Goal: Task Accomplishment & Management: Use online tool/utility

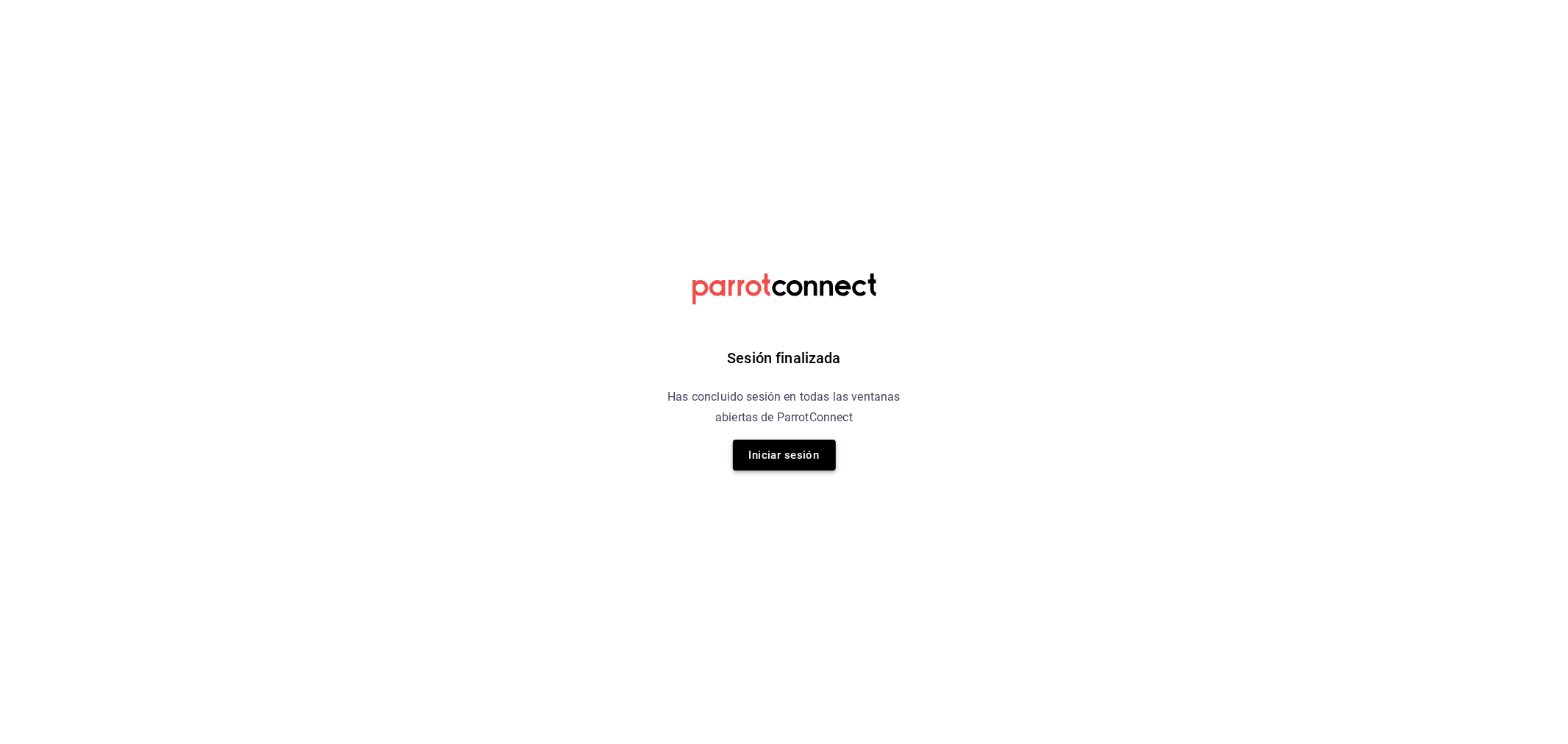
click at [790, 451] on button "Iniciar sesión" at bounding box center [784, 455] width 103 height 31
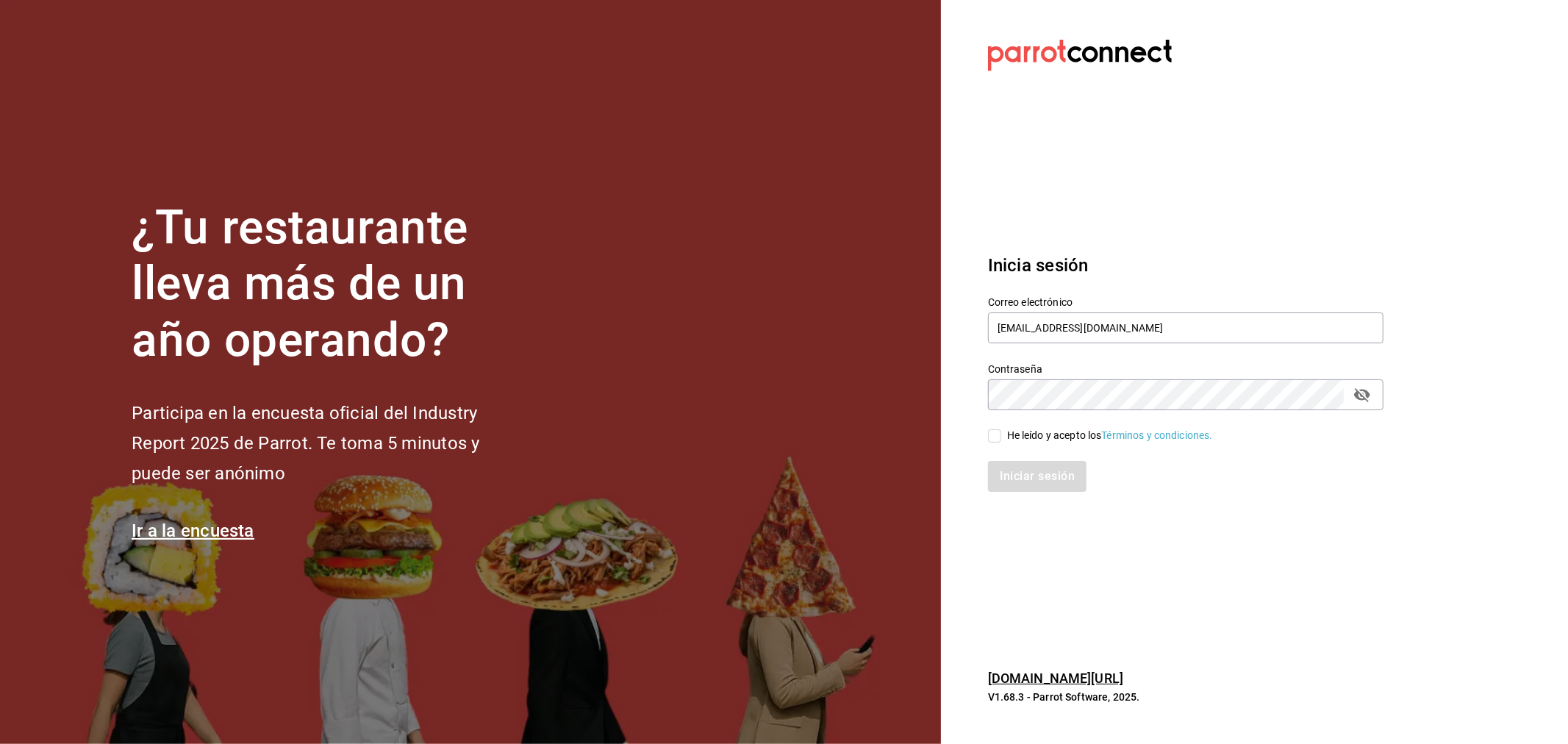
click at [989, 443] on div "Iniciar sesión" at bounding box center [1177, 467] width 413 height 49
click at [1000, 436] on input "He leído y acepto los Términos y condiciones." at bounding box center [995, 436] width 14 height 14
checkbox input "true"
click at [1004, 460] on button "Iniciar sesión" at bounding box center [1038, 476] width 100 height 31
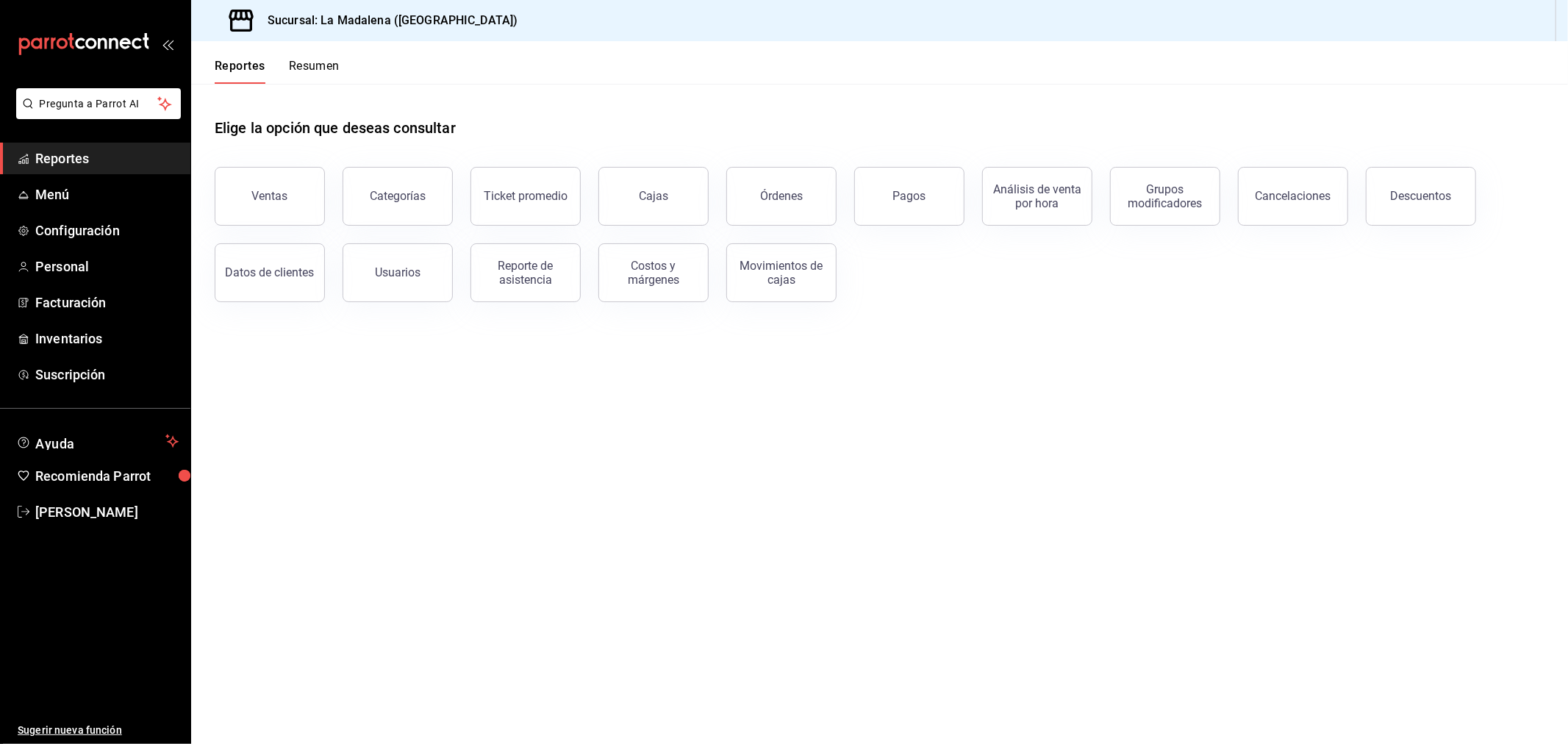
click at [57, 157] on span "Reportes" at bounding box center [107, 158] width 143 height 20
click at [76, 157] on span "Reportes" at bounding box center [107, 158] width 143 height 20
click at [48, 189] on span "Menú" at bounding box center [107, 194] width 143 height 20
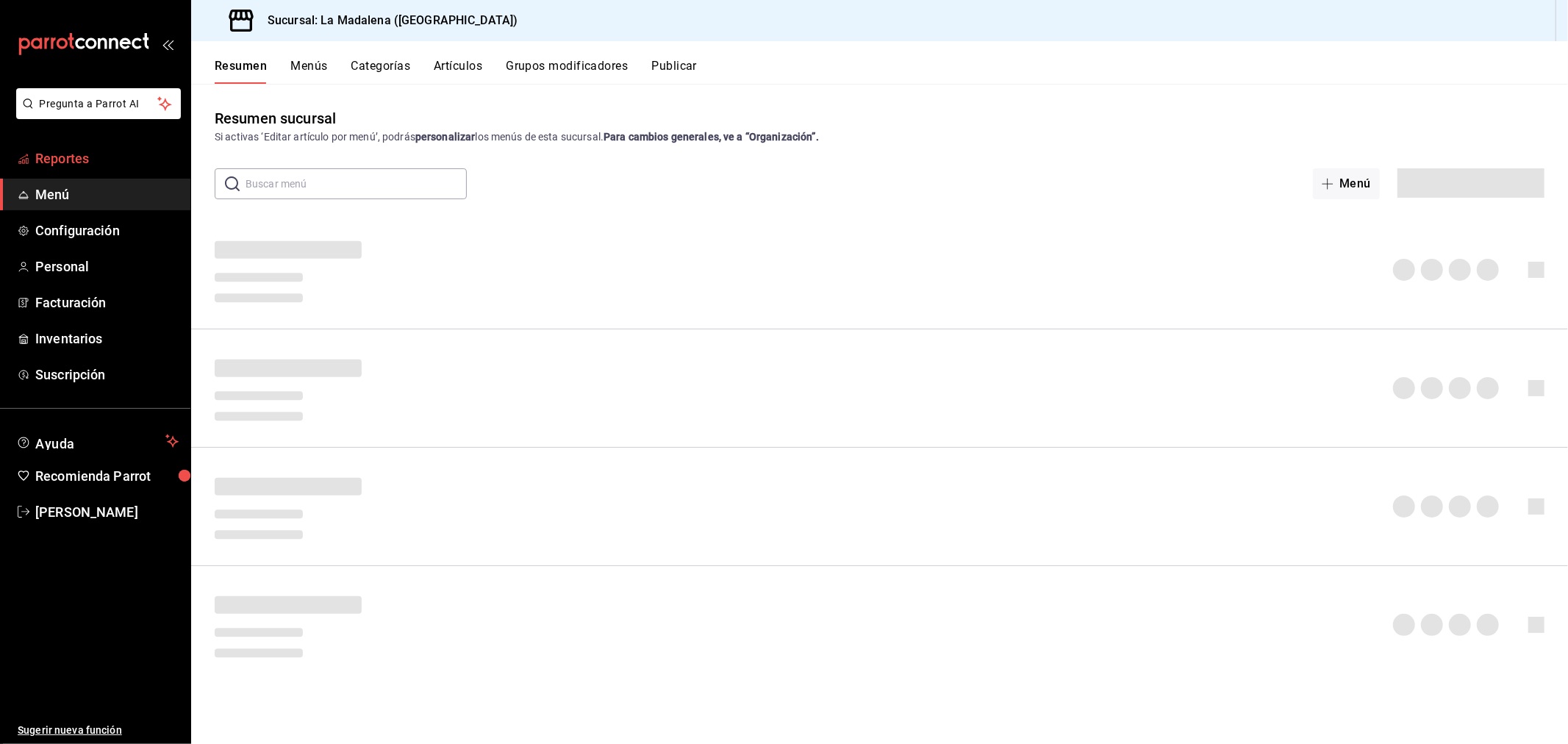
click at [56, 163] on span "Reportes" at bounding box center [107, 158] width 143 height 20
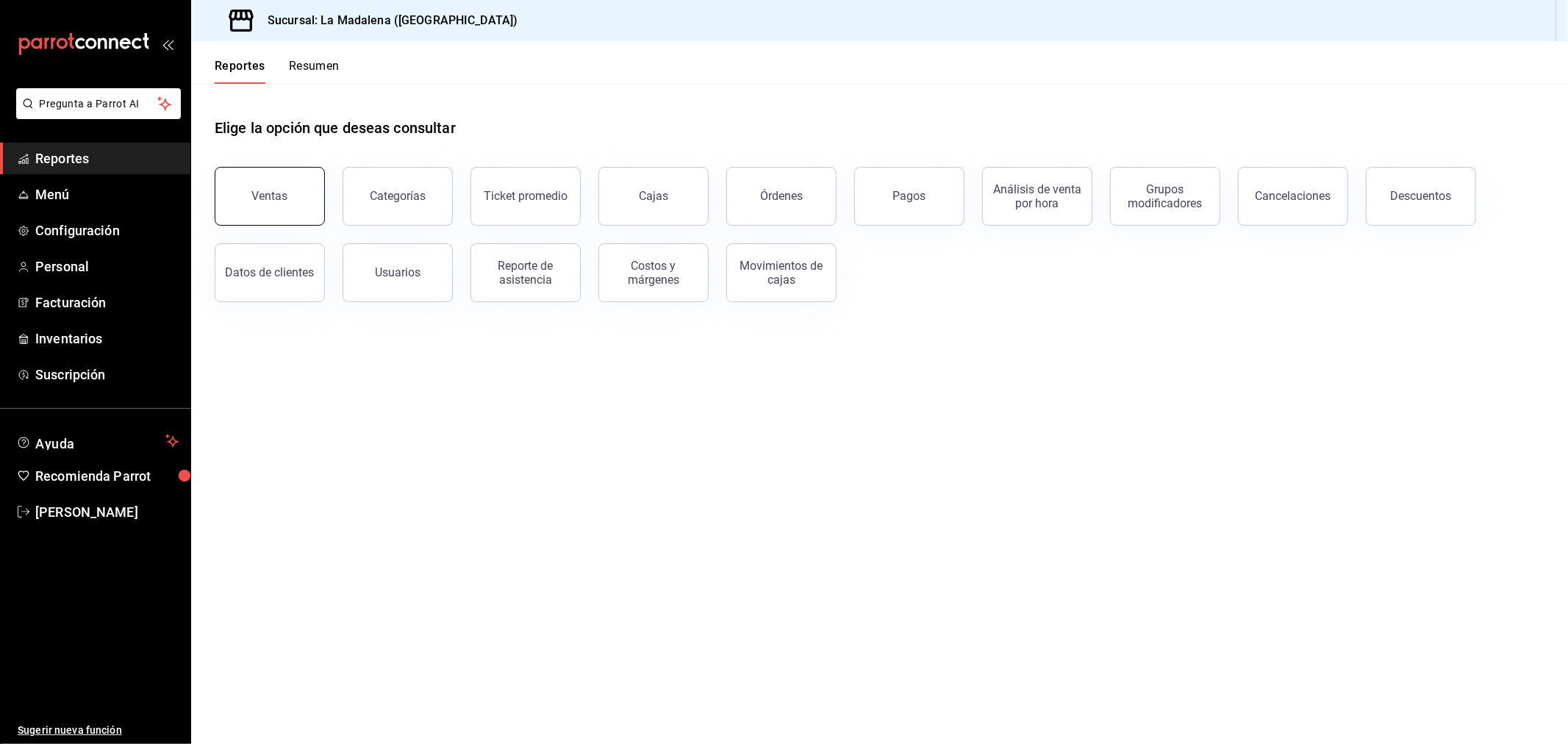
click at [269, 187] on button "Ventas" at bounding box center [270, 195] width 111 height 58
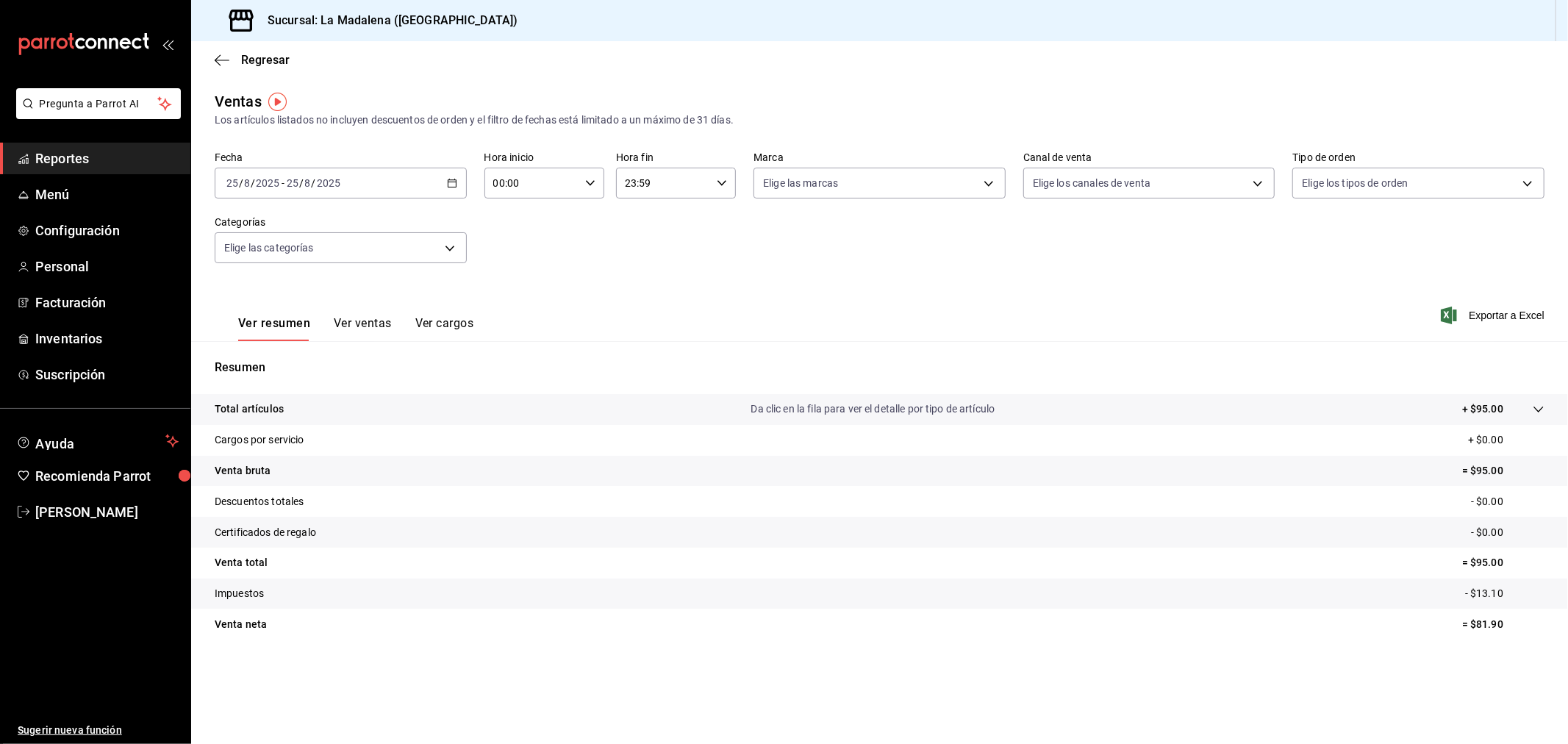
click at [445, 189] on div "[DATE] [DATE] - [DATE] [DATE]" at bounding box center [340, 183] width 252 height 31
click at [308, 358] on span "Rango de fechas" at bounding box center [284, 360] width 114 height 15
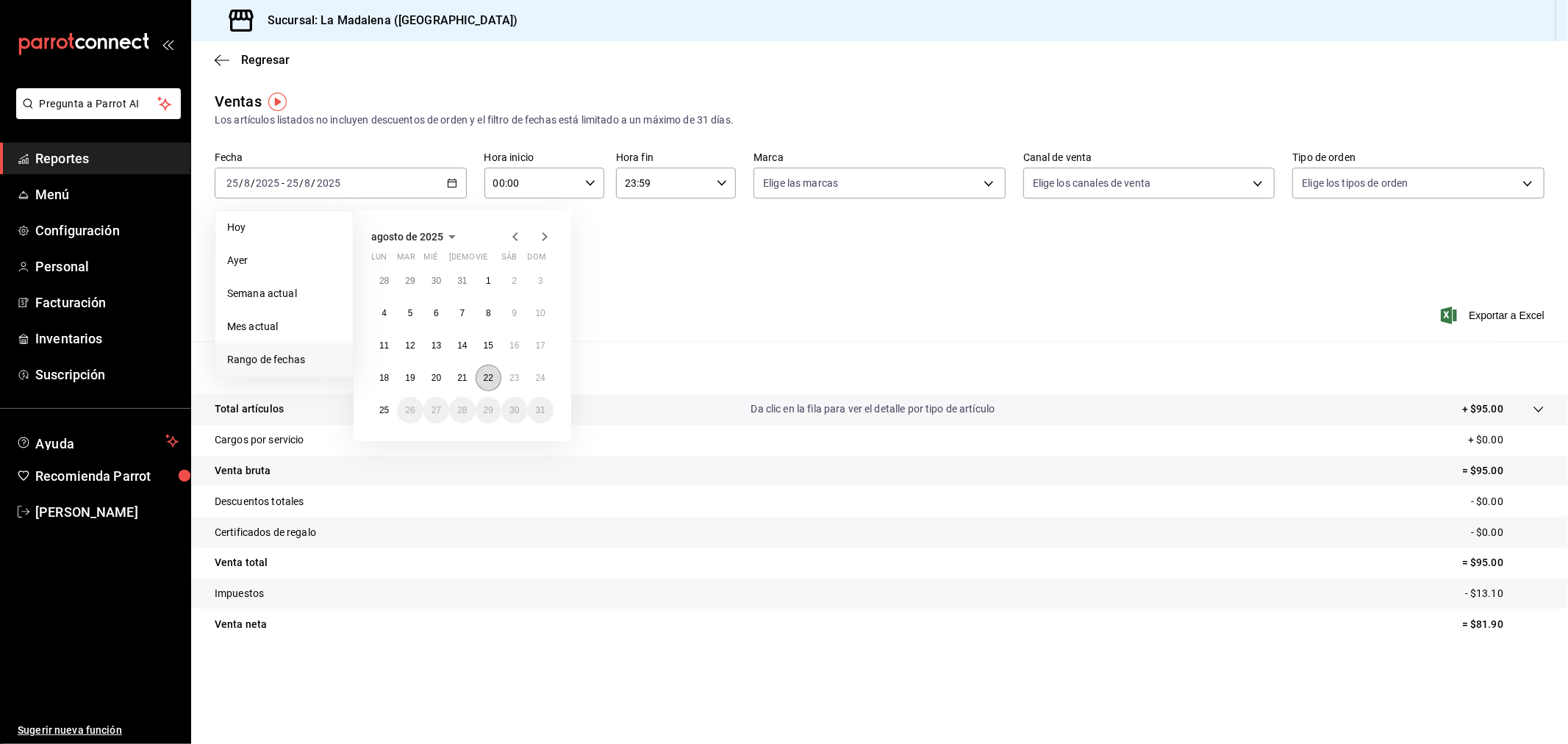
click at [488, 375] on abbr "22" at bounding box center [488, 377] width 10 height 10
click at [507, 375] on button "23" at bounding box center [514, 377] width 26 height 26
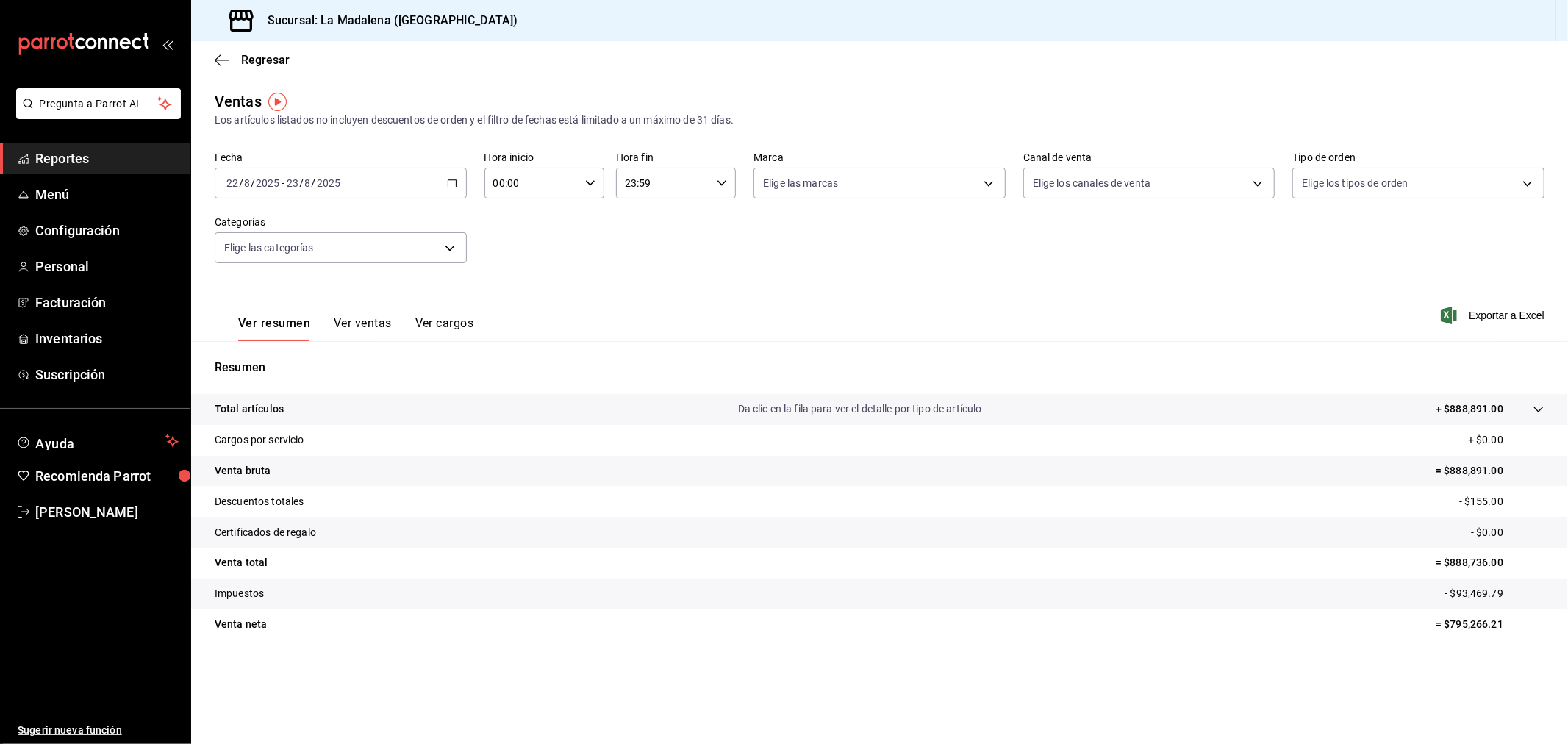
click at [586, 187] on icon "button" at bounding box center [590, 183] width 10 height 10
click at [523, 247] on span "10" at bounding box center [515, 247] width 37 height 12
type input "10:00"
click at [721, 183] on div at bounding box center [784, 372] width 1568 height 744
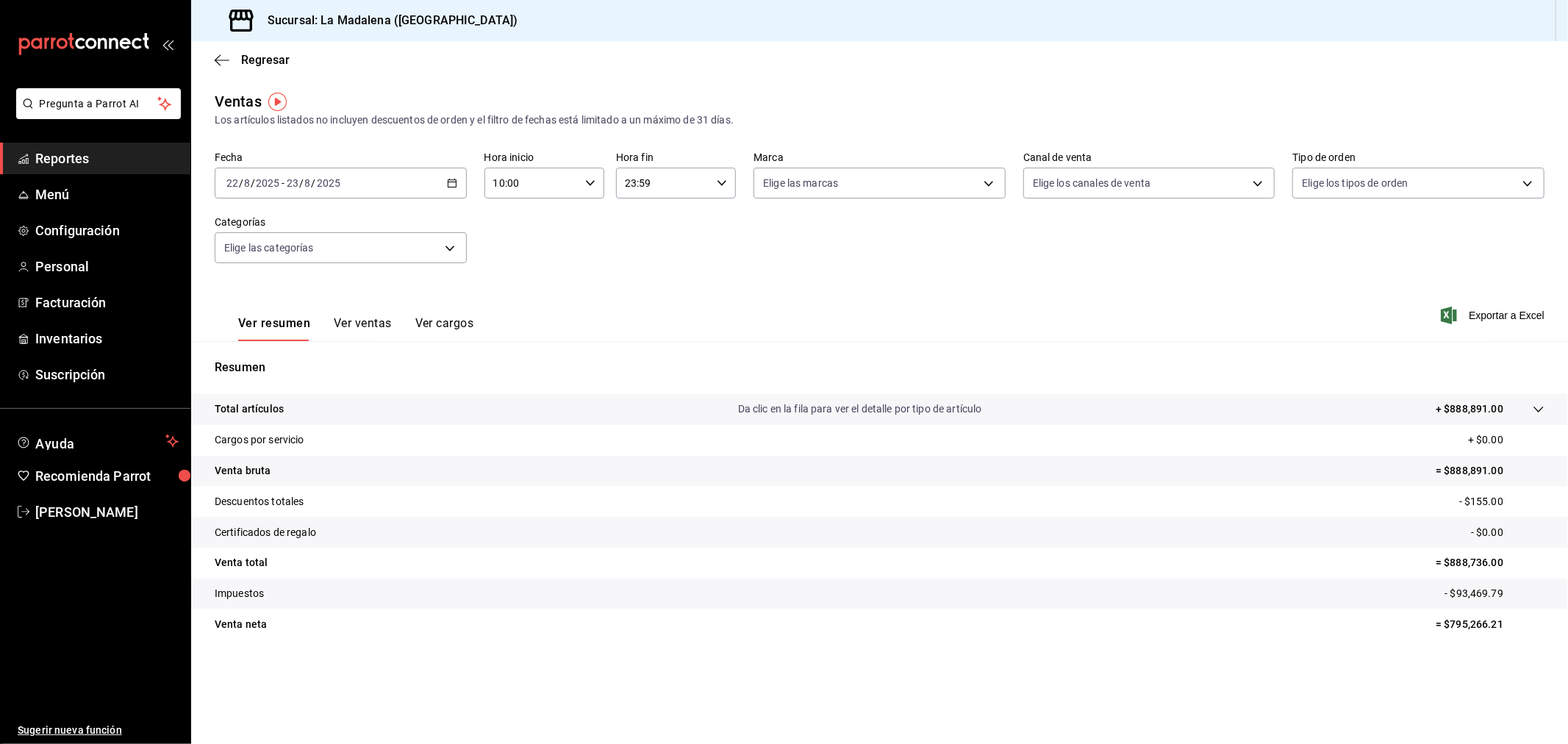
click at [721, 183] on \(Stroke\) "button" at bounding box center [722, 183] width 9 height 5
click at [652, 222] on button "04" at bounding box center [646, 213] width 54 height 30
type input "04:59"
click at [854, 244] on div at bounding box center [784, 372] width 1568 height 744
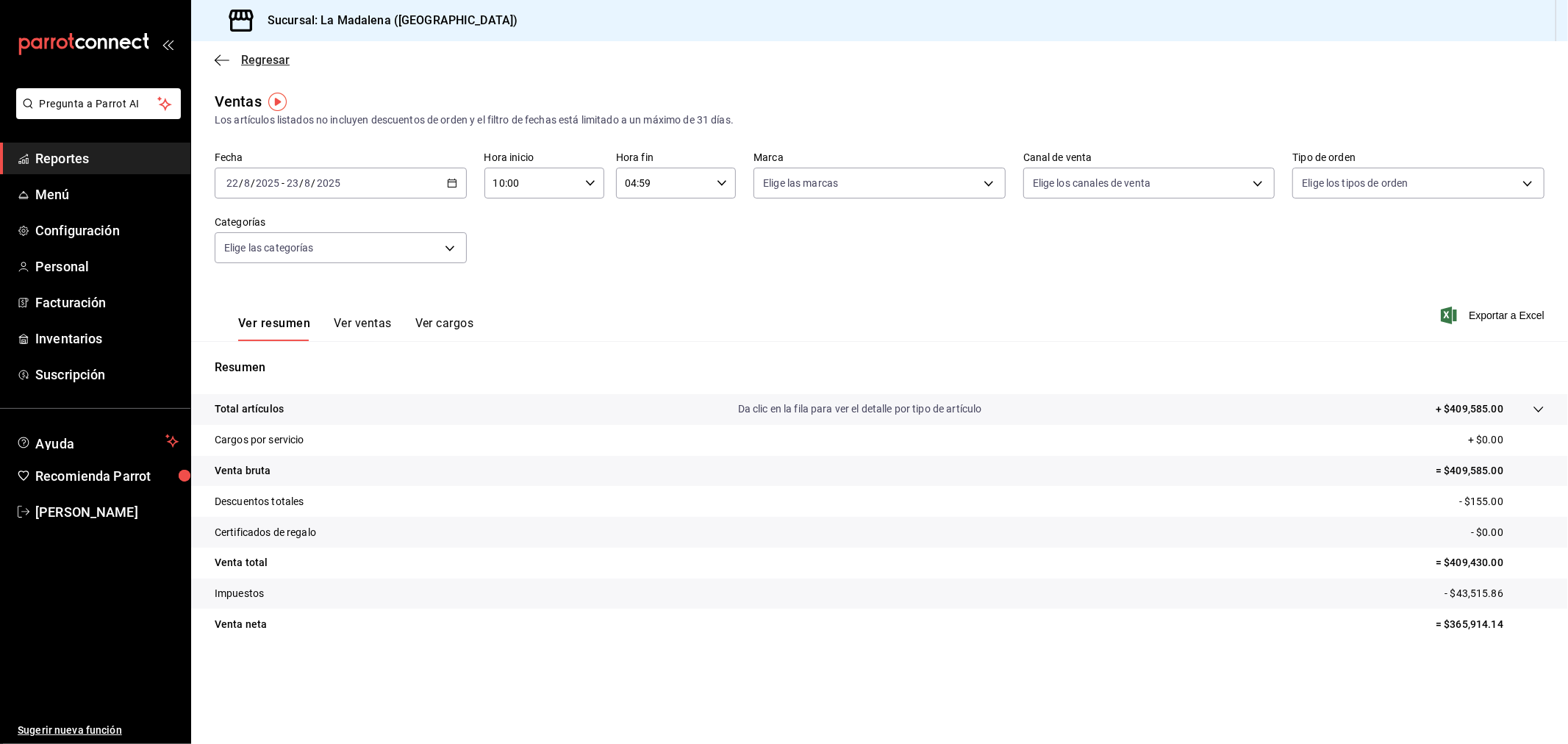
click at [275, 59] on span "Regresar" at bounding box center [265, 59] width 49 height 14
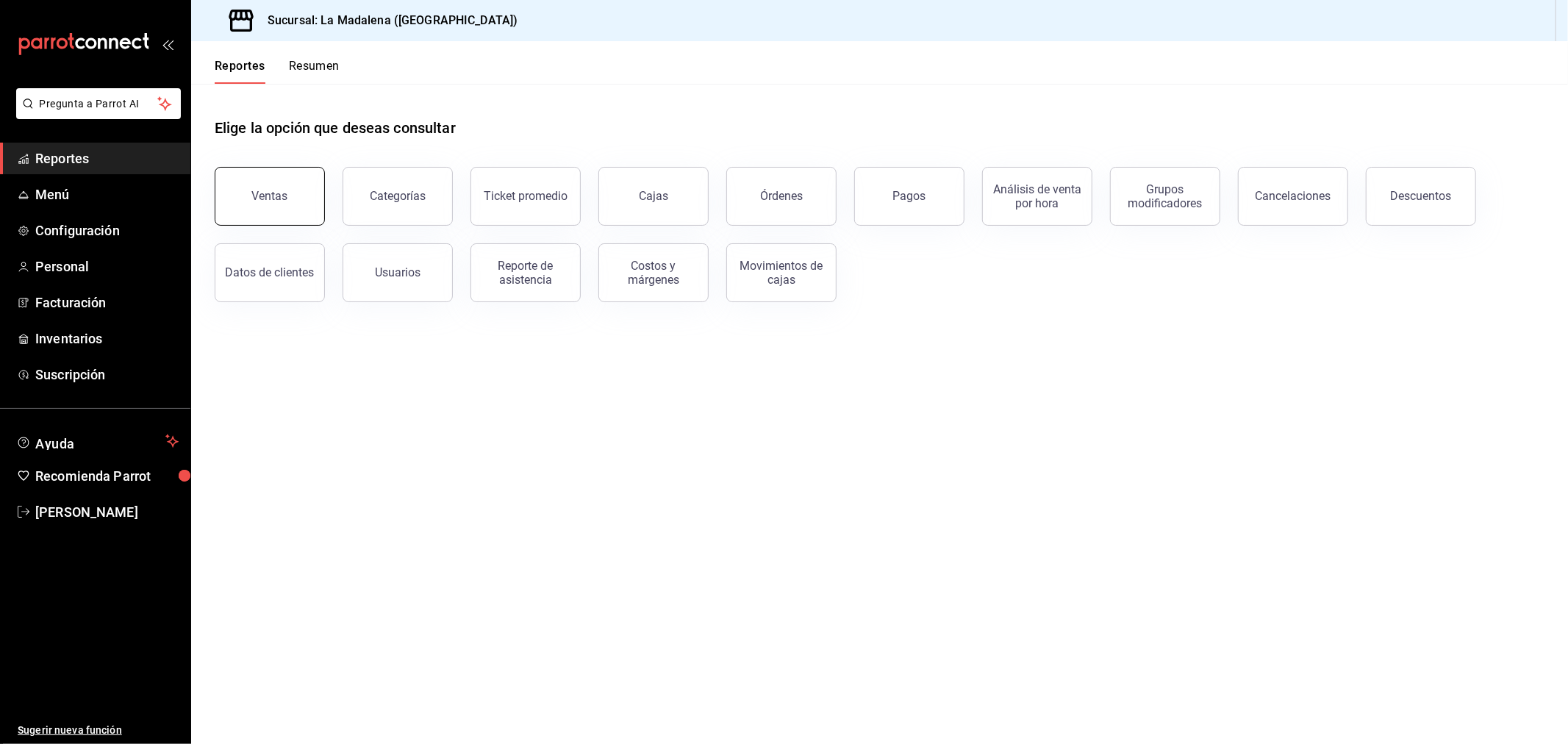
click at [277, 187] on button "Ventas" at bounding box center [270, 195] width 111 height 58
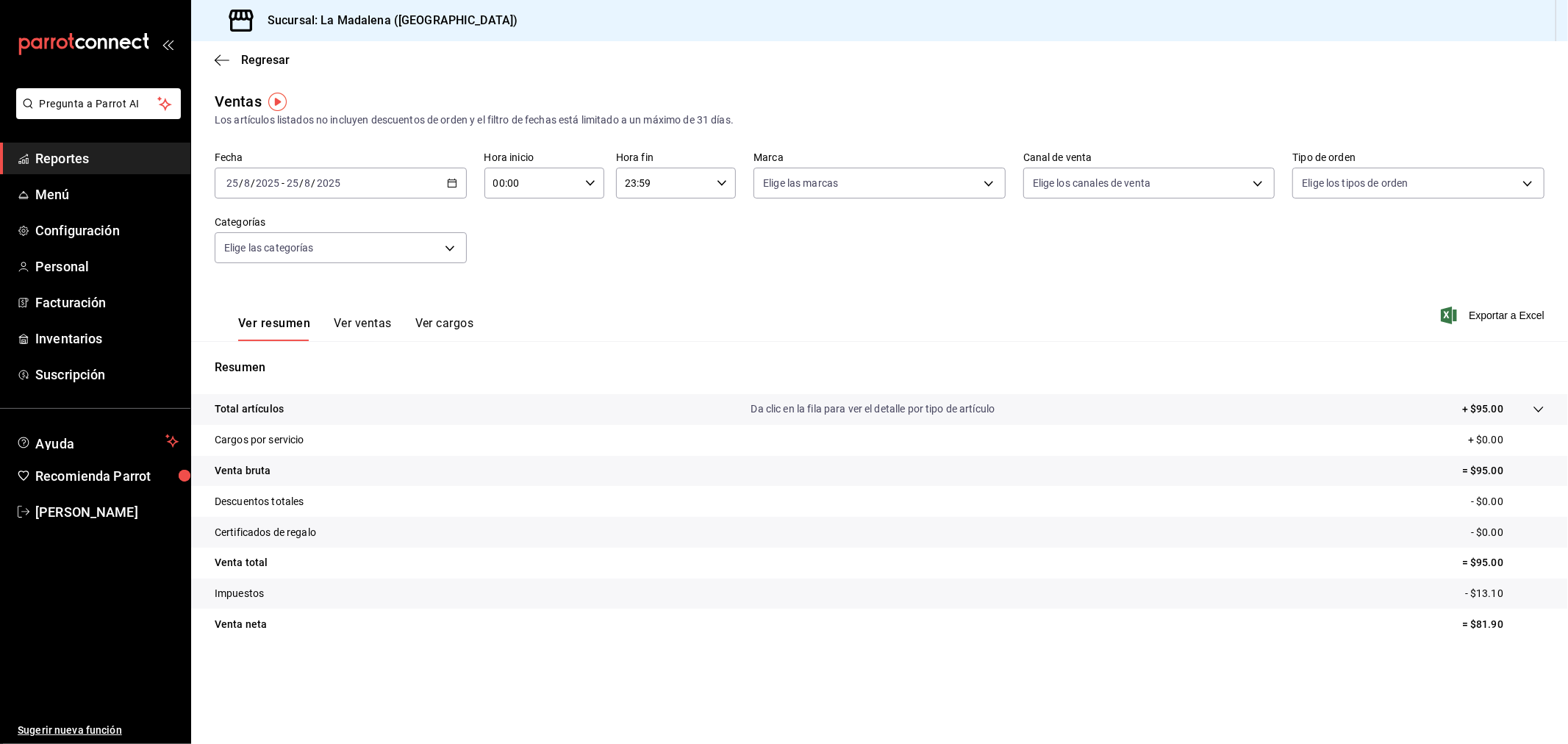
click at [447, 190] on div "[DATE] [DATE] - [DATE] [DATE]" at bounding box center [340, 183] width 252 height 31
click at [274, 359] on span "Rango de fechas" at bounding box center [284, 360] width 114 height 15
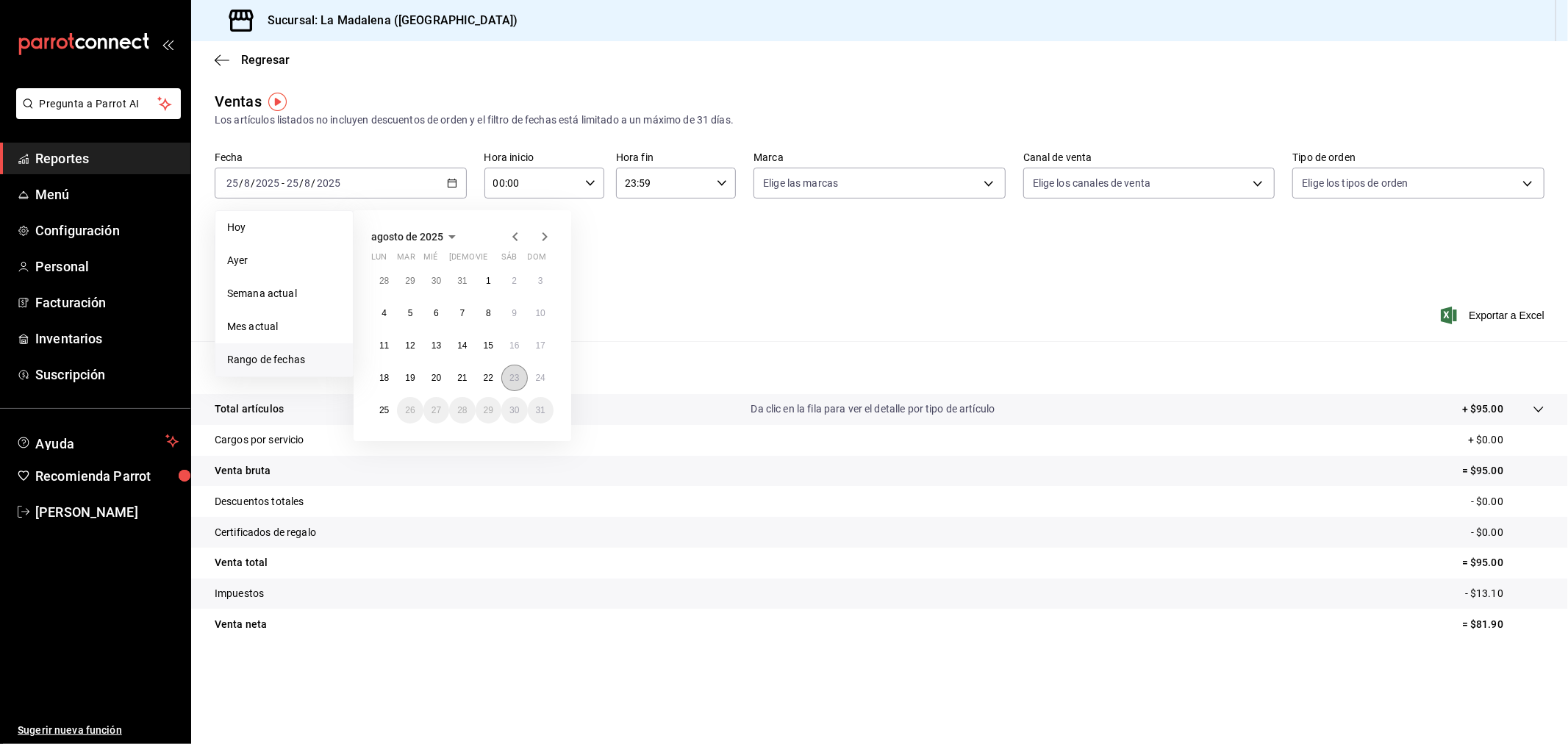
click at [517, 379] on abbr "23" at bounding box center [514, 377] width 10 height 10
click at [541, 379] on abbr "24" at bounding box center [541, 377] width 10 height 10
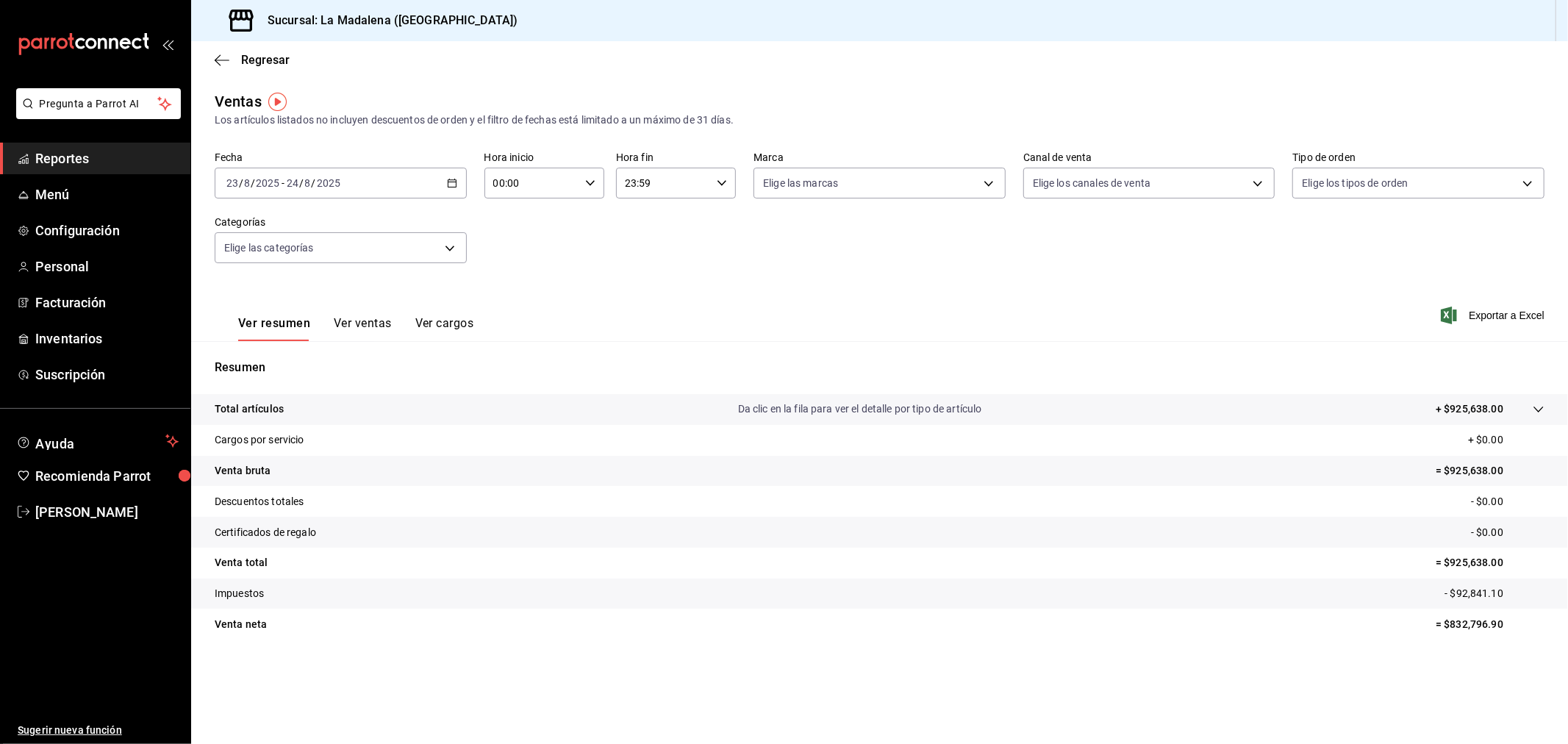
click at [452, 191] on div "[DATE] [DATE] - [DATE] [DATE]" at bounding box center [340, 183] width 252 height 31
click at [589, 187] on icon "button" at bounding box center [590, 183] width 10 height 10
click at [518, 245] on span "10" at bounding box center [515, 247] width 37 height 12
type input "10:00"
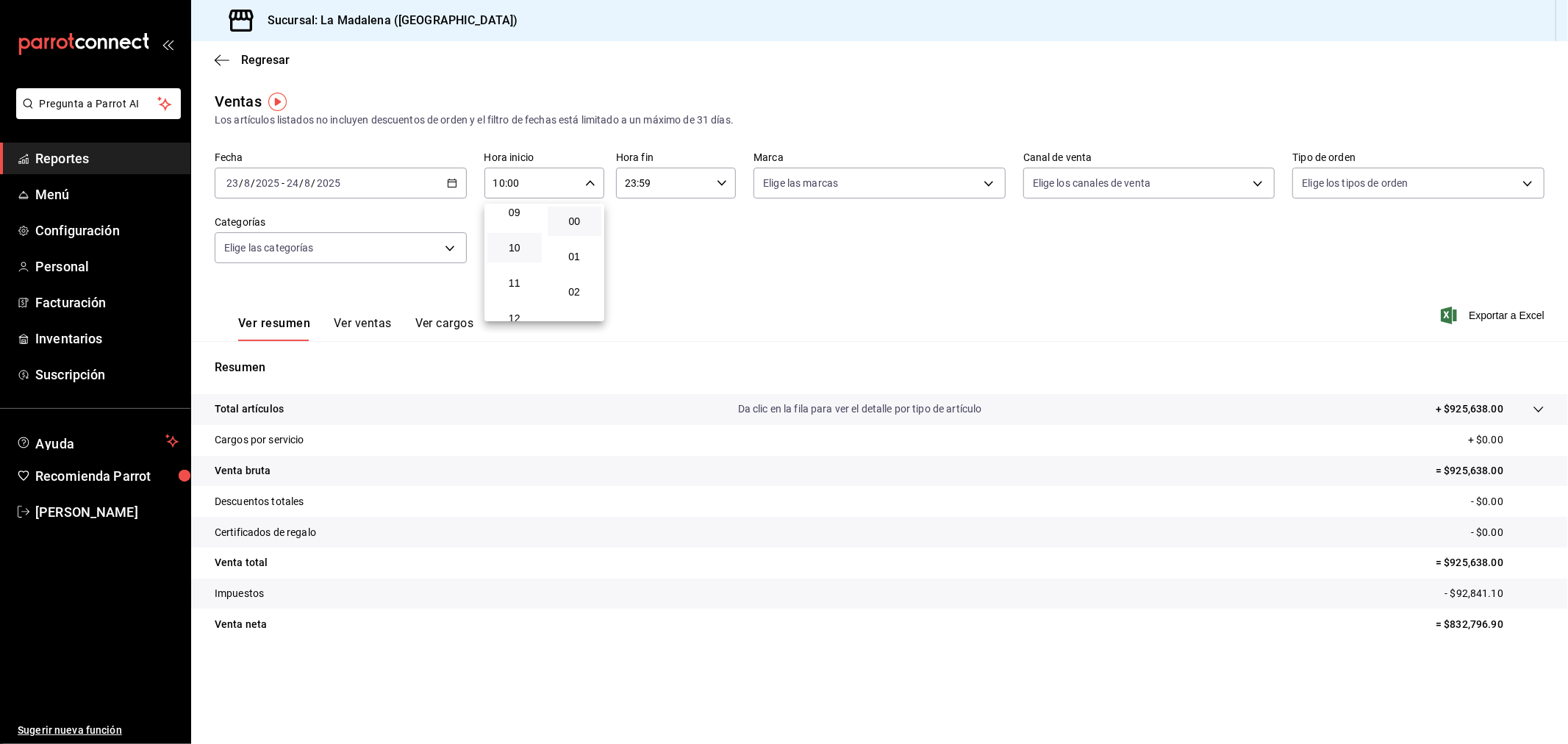
click at [721, 179] on div at bounding box center [784, 372] width 1568 height 744
click at [722, 179] on icon "button" at bounding box center [722, 183] width 10 height 10
click at [642, 282] on span "04" at bounding box center [646, 280] width 37 height 12
type input "04:59"
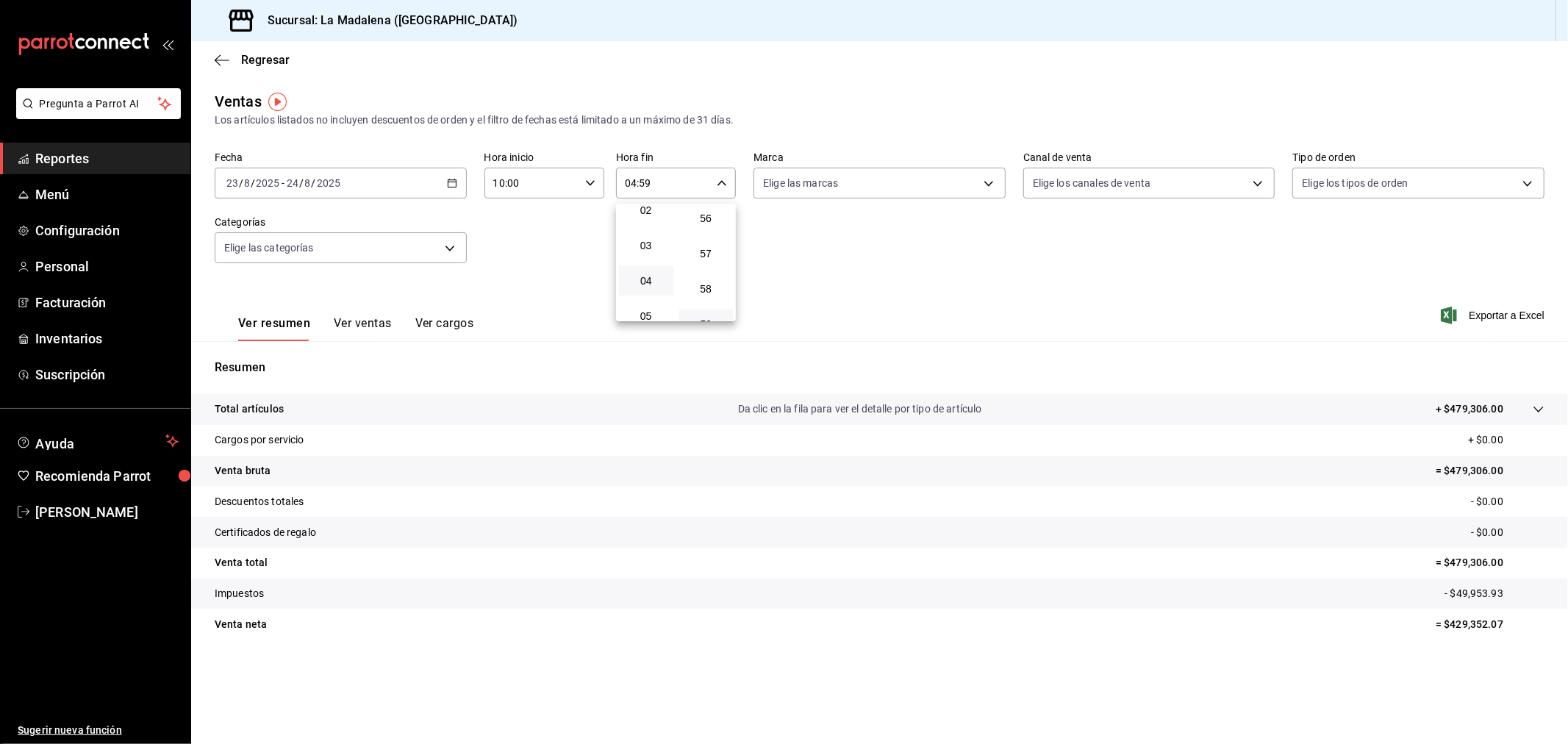
click at [780, 280] on div at bounding box center [784, 372] width 1568 height 744
click at [463, 185] on div "[DATE] [DATE] - [DATE] [DATE]" at bounding box center [340, 183] width 252 height 31
click at [452, 186] on icon "button" at bounding box center [452, 183] width 10 height 10
click at [452, 184] on icon "button" at bounding box center [452, 183] width 10 height 10
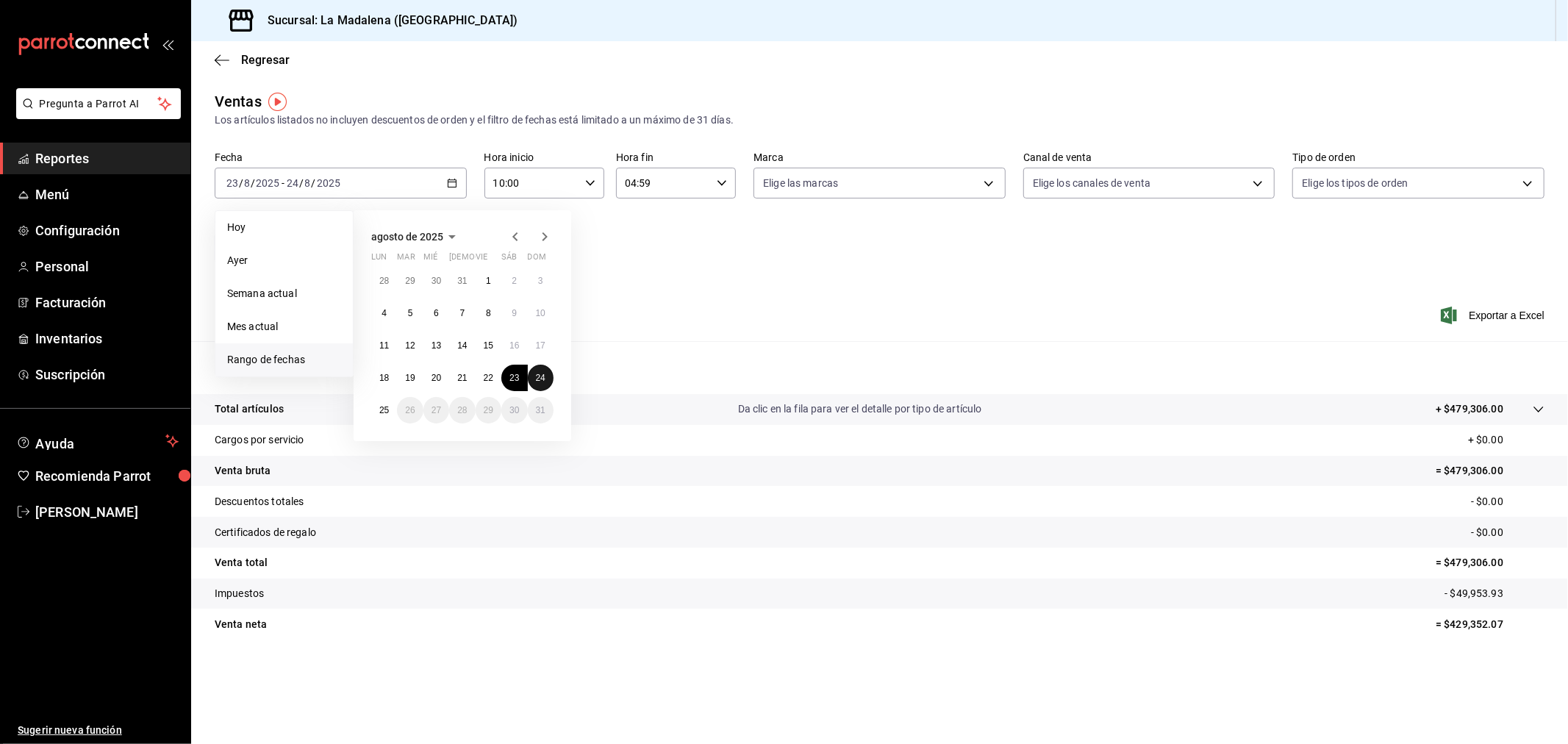
click at [541, 377] on abbr "24" at bounding box center [541, 377] width 10 height 10
drag, startPoint x: 377, startPoint y: 410, endPoint x: 384, endPoint y: 413, distance: 7.6
click at [385, 413] on button "25" at bounding box center [384, 410] width 26 height 26
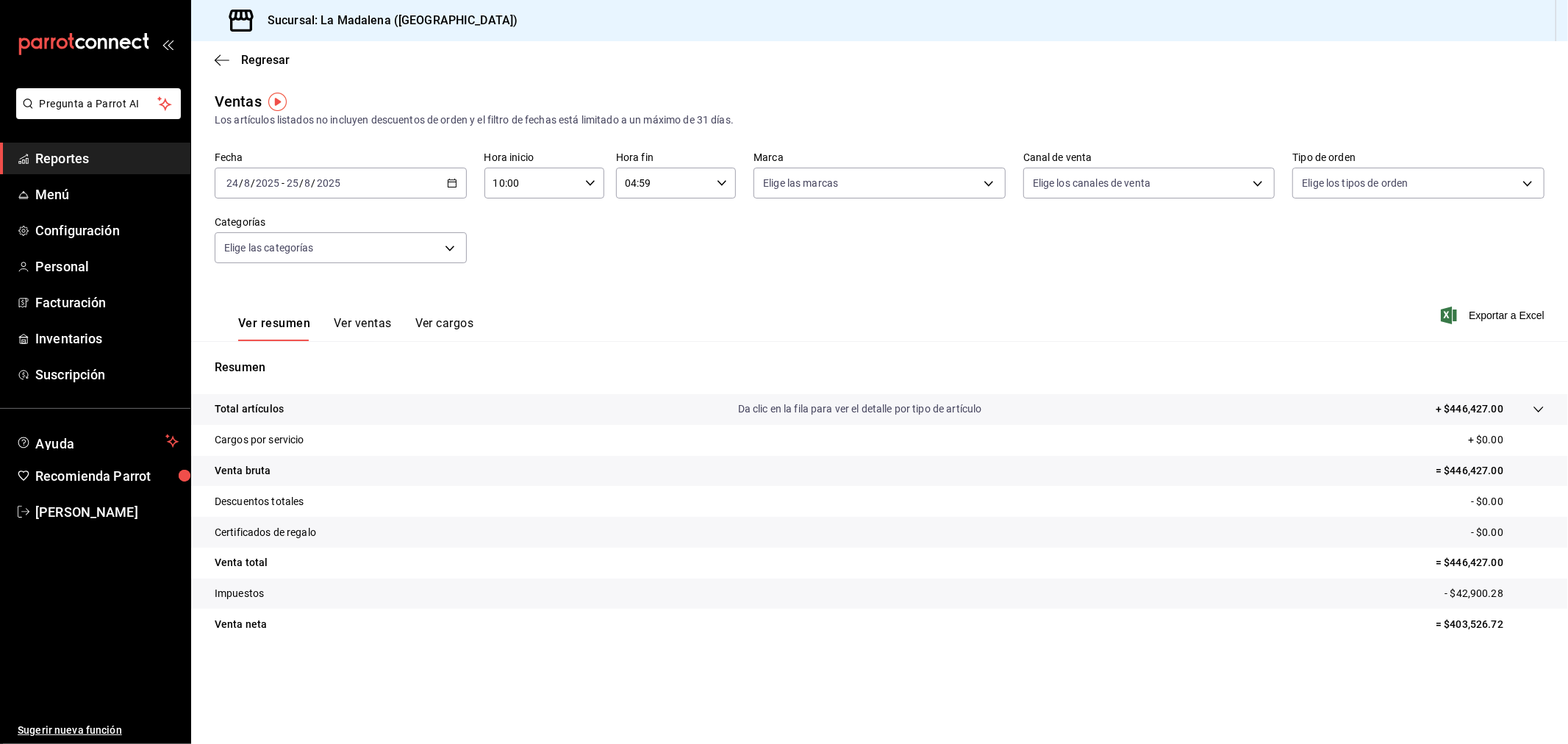
click at [71, 158] on span "Reportes" at bounding box center [107, 158] width 143 height 20
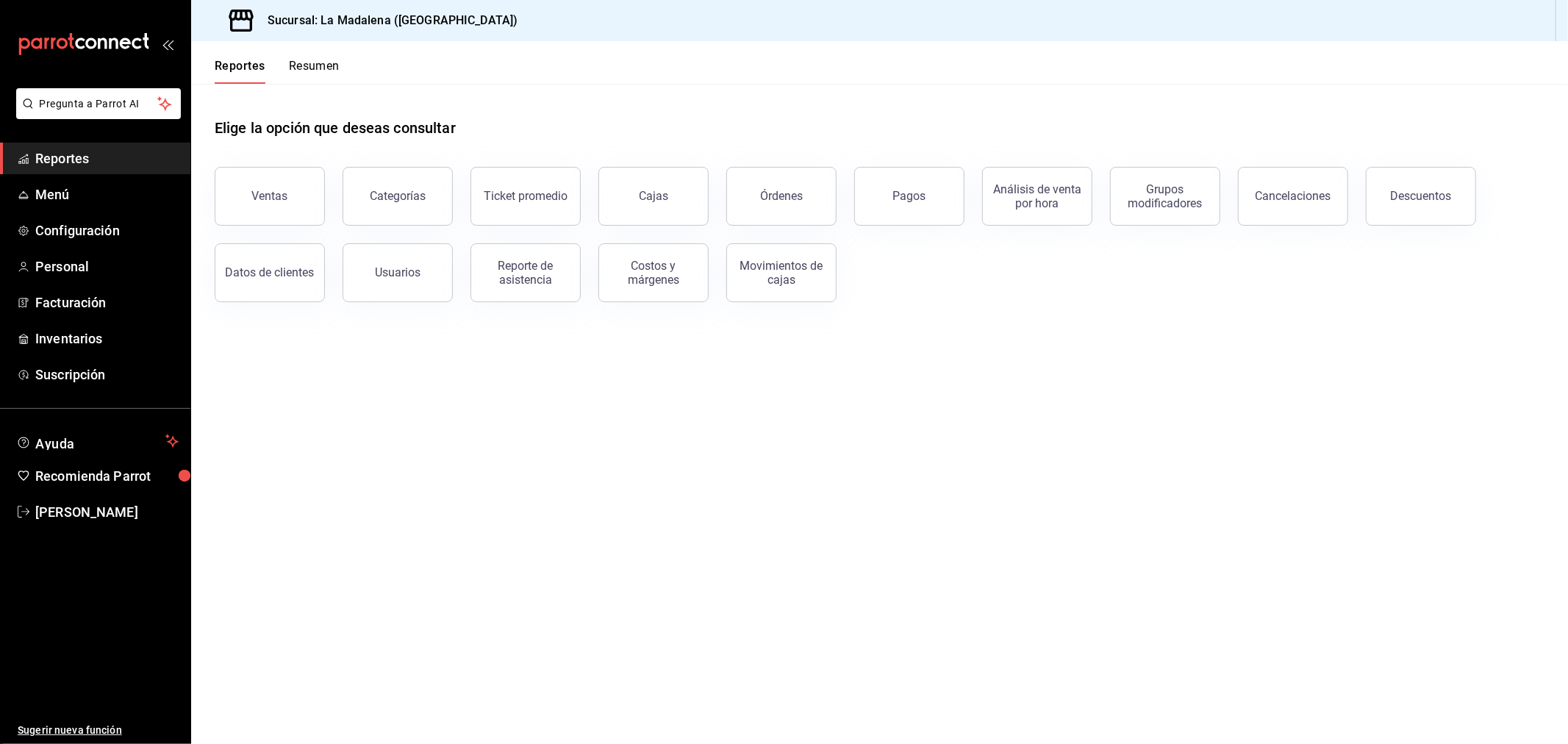
click at [78, 155] on span "Reportes" at bounding box center [107, 158] width 143 height 20
click at [773, 259] on div "Movimientos de cajas" at bounding box center [782, 272] width 91 height 28
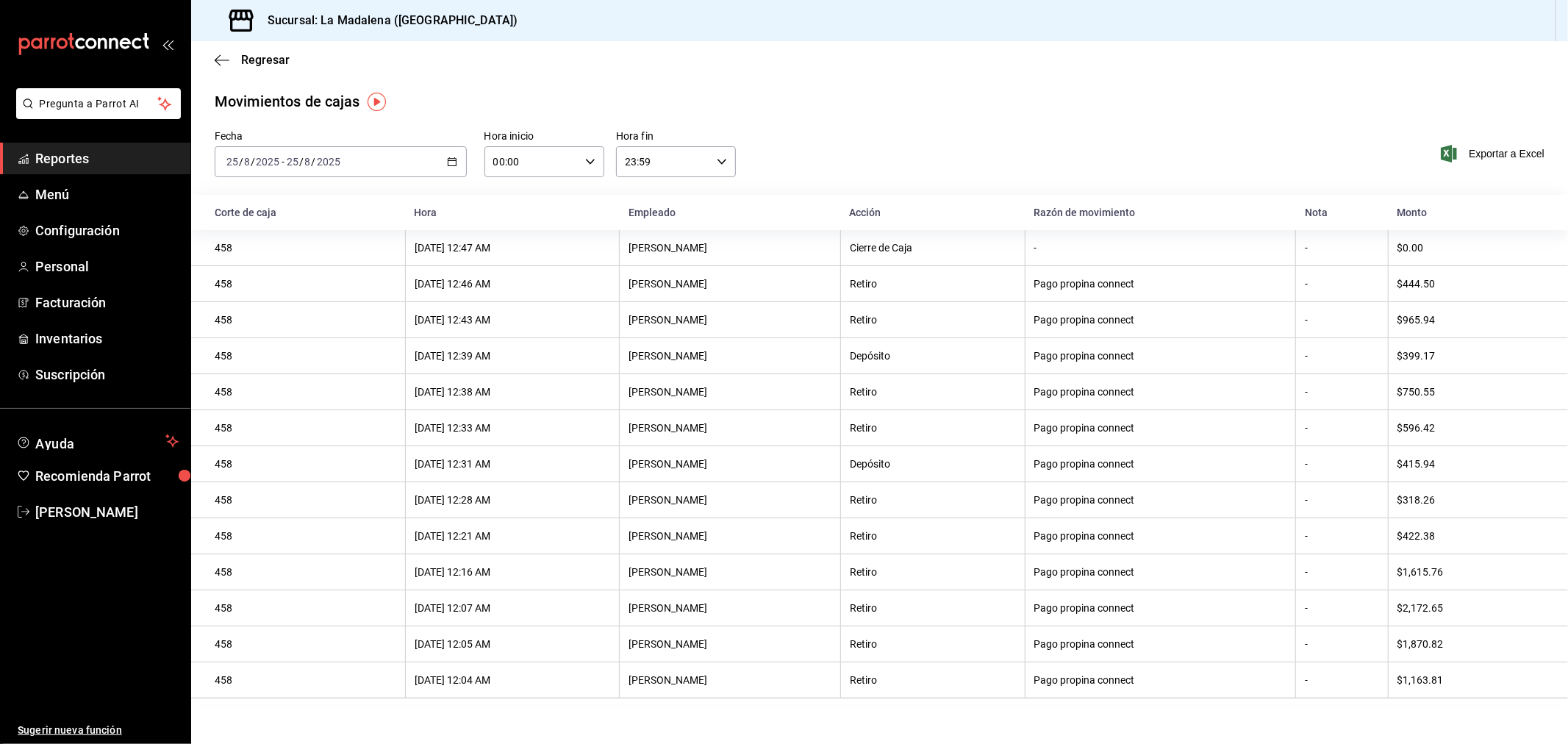
click at [448, 163] on icon "button" at bounding box center [452, 162] width 10 height 10
click at [285, 368] on span "Rango de fechas" at bounding box center [284, 371] width 114 height 15
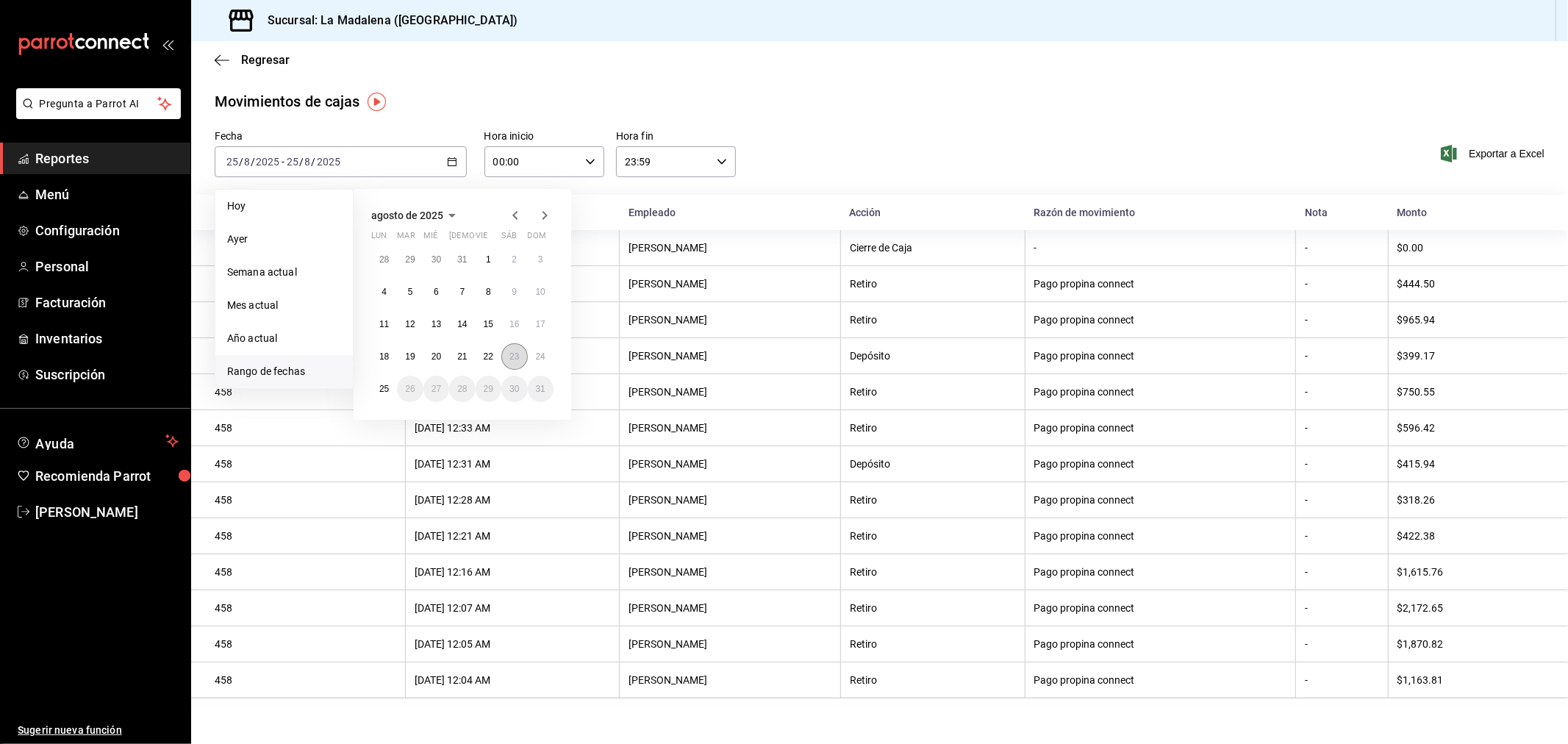
click at [522, 358] on button "23" at bounding box center [514, 356] width 26 height 26
click at [536, 357] on abbr "24" at bounding box center [541, 356] width 10 height 10
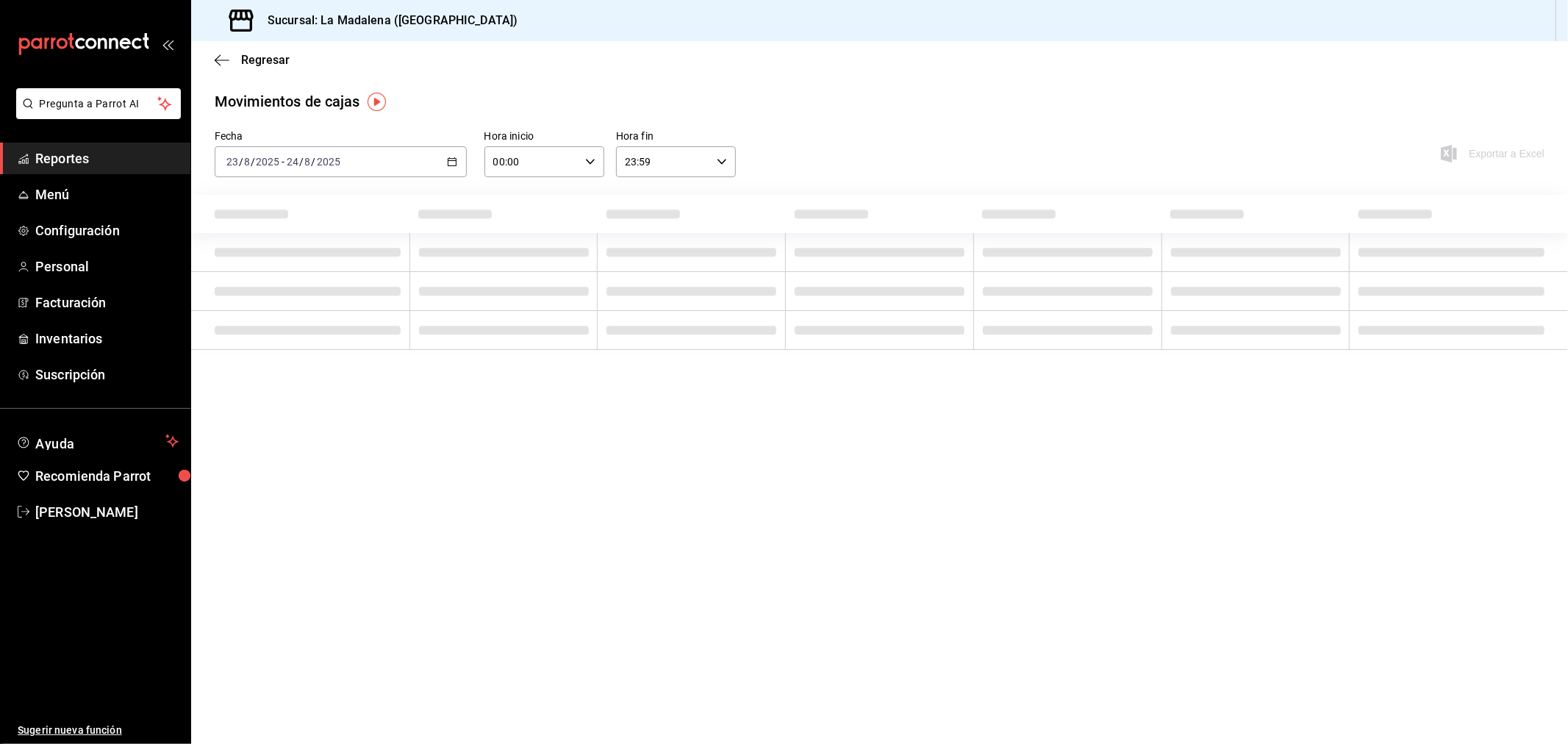
click at [588, 164] on icon "button" at bounding box center [590, 162] width 10 height 10
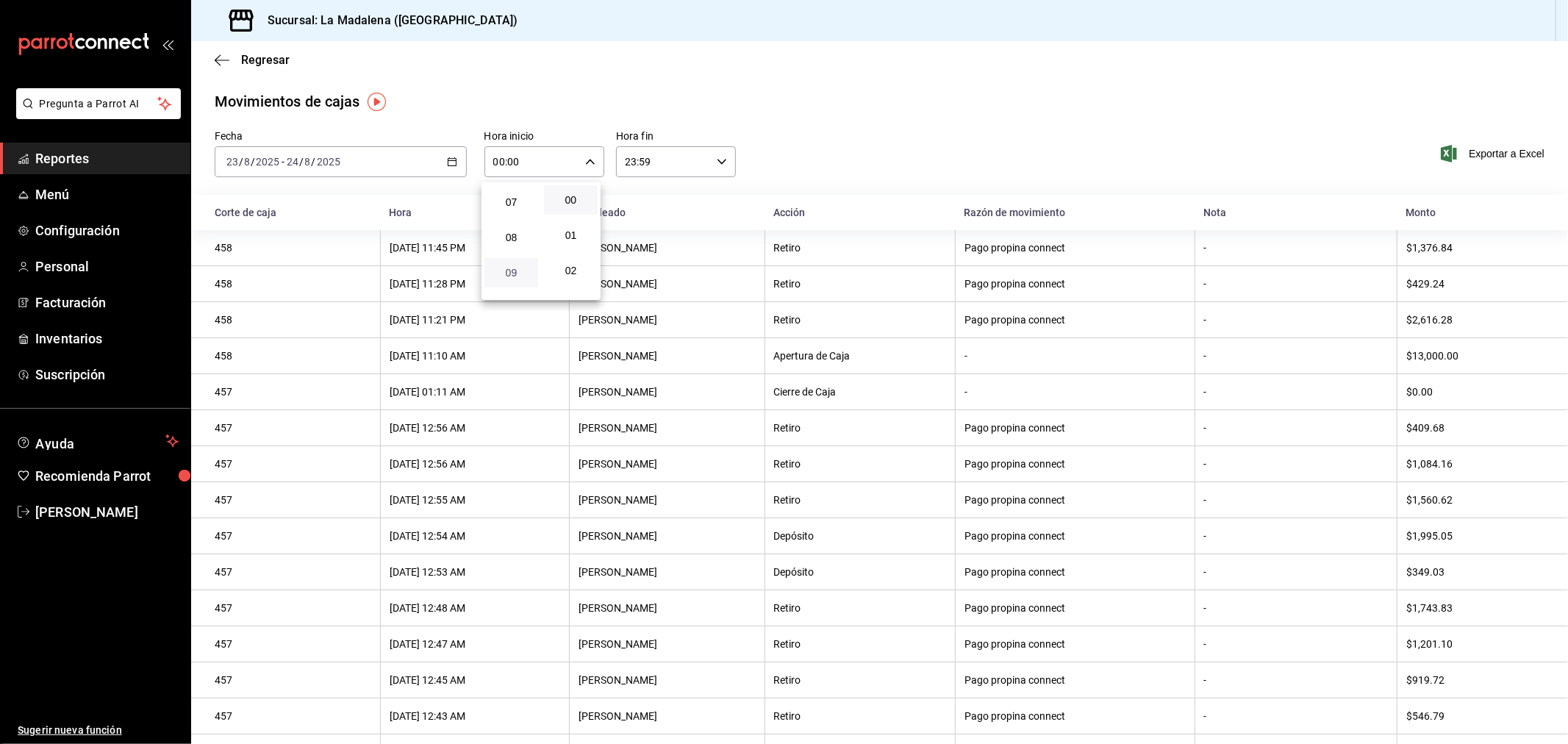
scroll to position [327, 0]
click at [512, 220] on span "10" at bounding box center [511, 226] width 36 height 12
type input "10:00"
click at [729, 163] on div at bounding box center [784, 372] width 1568 height 744
click at [717, 160] on icon "button" at bounding box center [722, 162] width 10 height 10
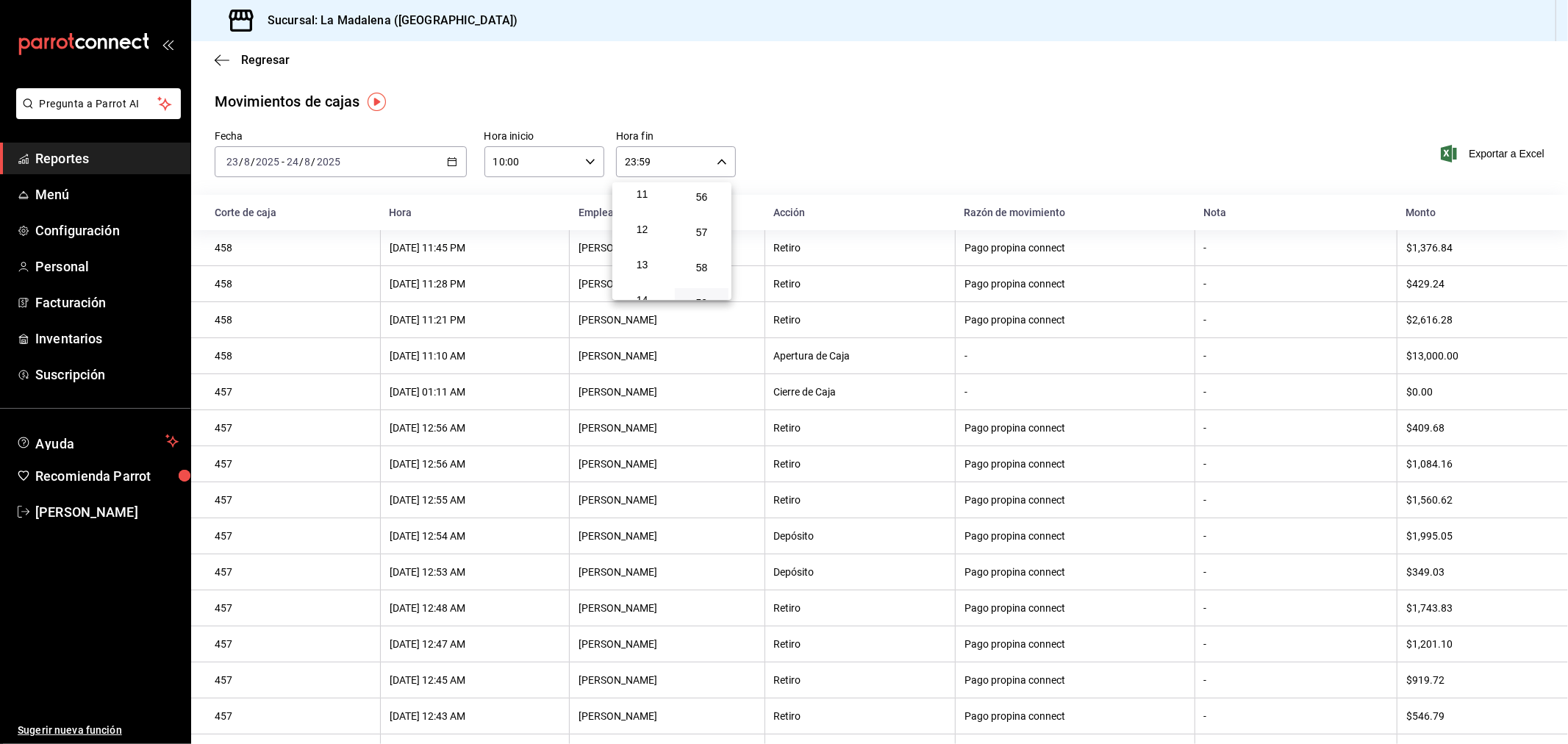
scroll to position [312, 0]
click at [635, 235] on span "10" at bounding box center [641, 240] width 36 height 12
click at [640, 186] on span "04" at bounding box center [641, 191] width 37 height 12
type input "04:59"
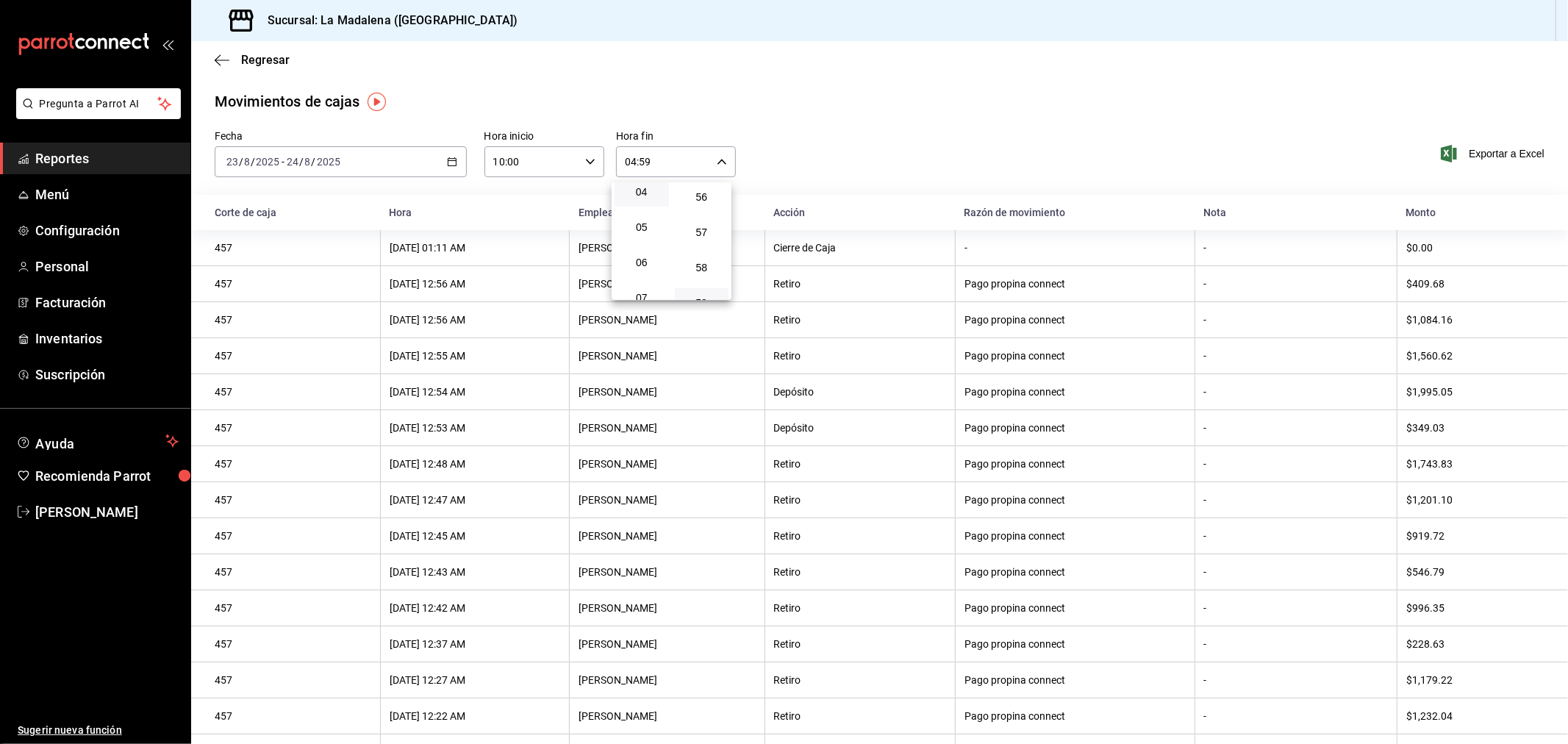
click at [847, 128] on div at bounding box center [784, 372] width 1568 height 744
click at [447, 159] on icon "button" at bounding box center [452, 162] width 10 height 10
click at [453, 167] on div "[DATE] [DATE] - [DATE] [DATE]" at bounding box center [340, 162] width 252 height 31
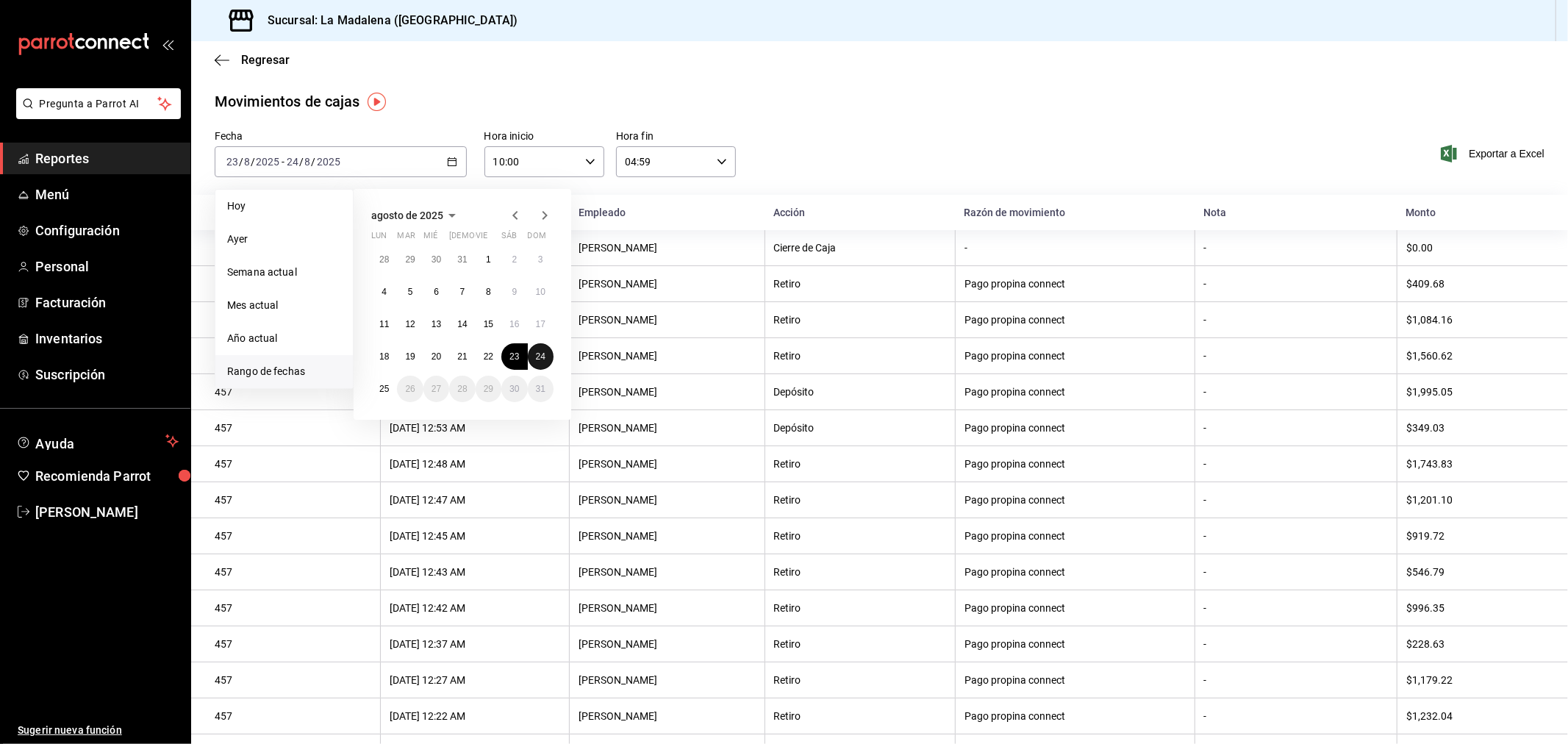
click at [541, 357] on abbr "24" at bounding box center [541, 356] width 10 height 10
click at [380, 386] on abbr "25" at bounding box center [384, 388] width 10 height 10
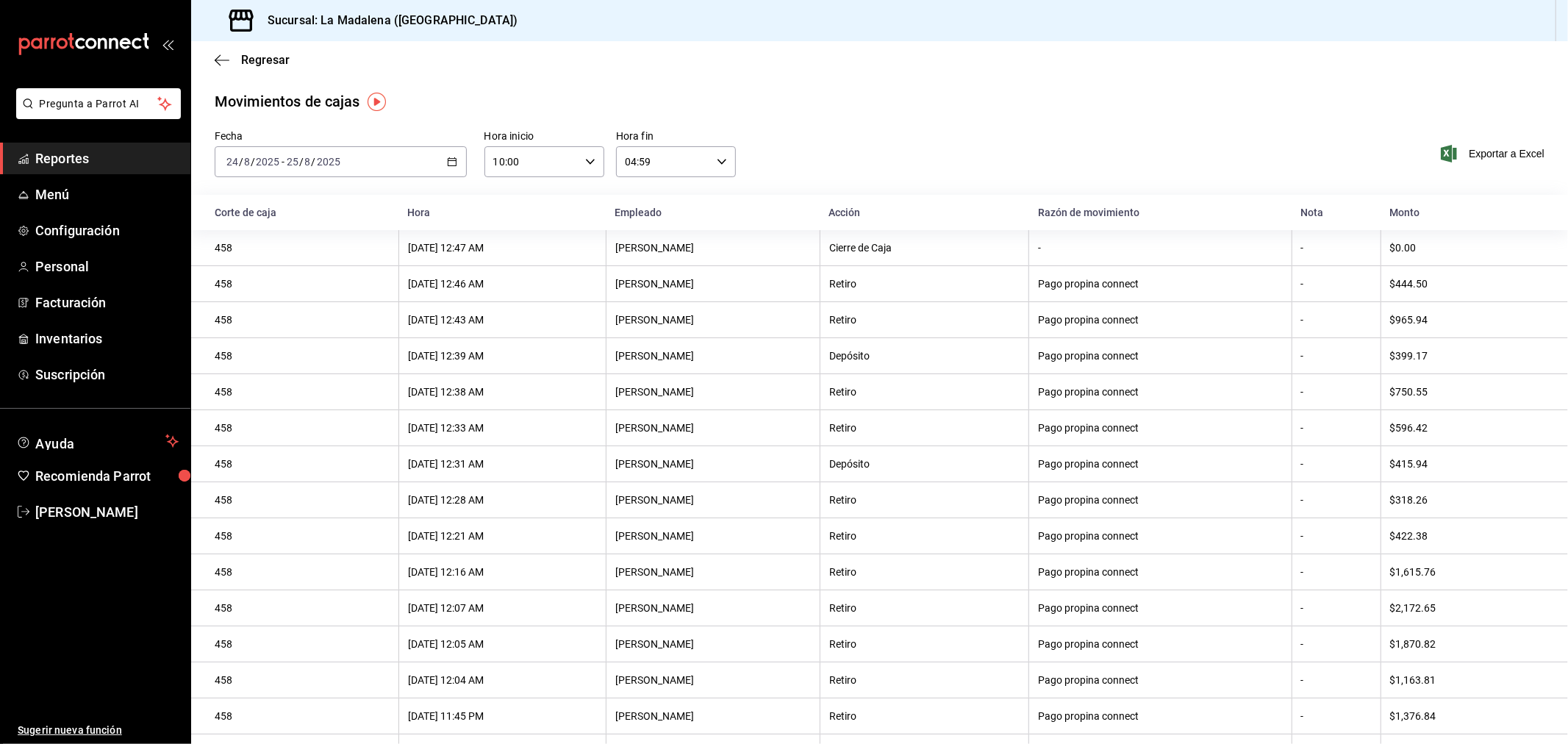
click at [449, 165] on icon "button" at bounding box center [452, 162] width 10 height 10
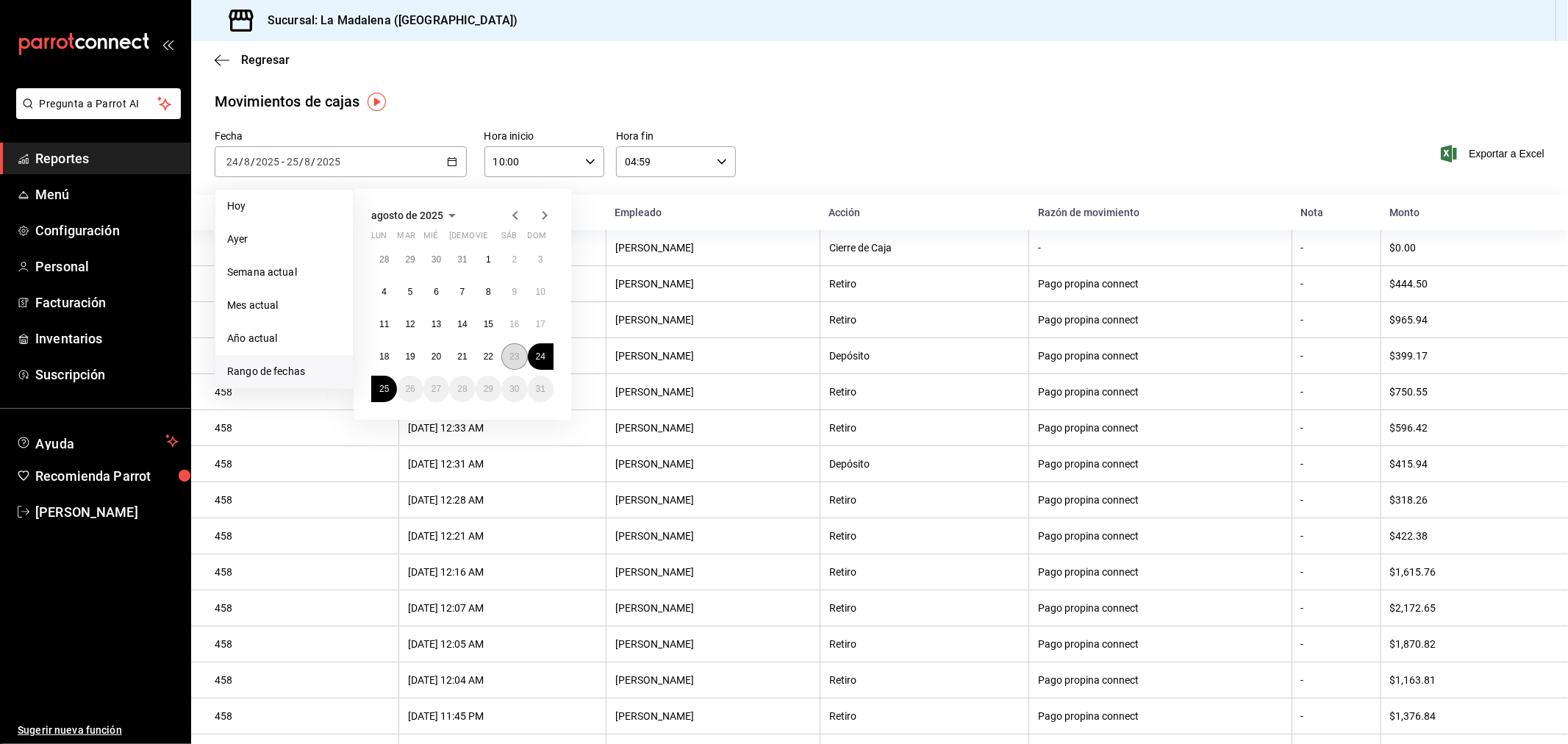
click at [511, 356] on button "23" at bounding box center [514, 356] width 26 height 26
click at [537, 354] on abbr "24" at bounding box center [541, 356] width 10 height 10
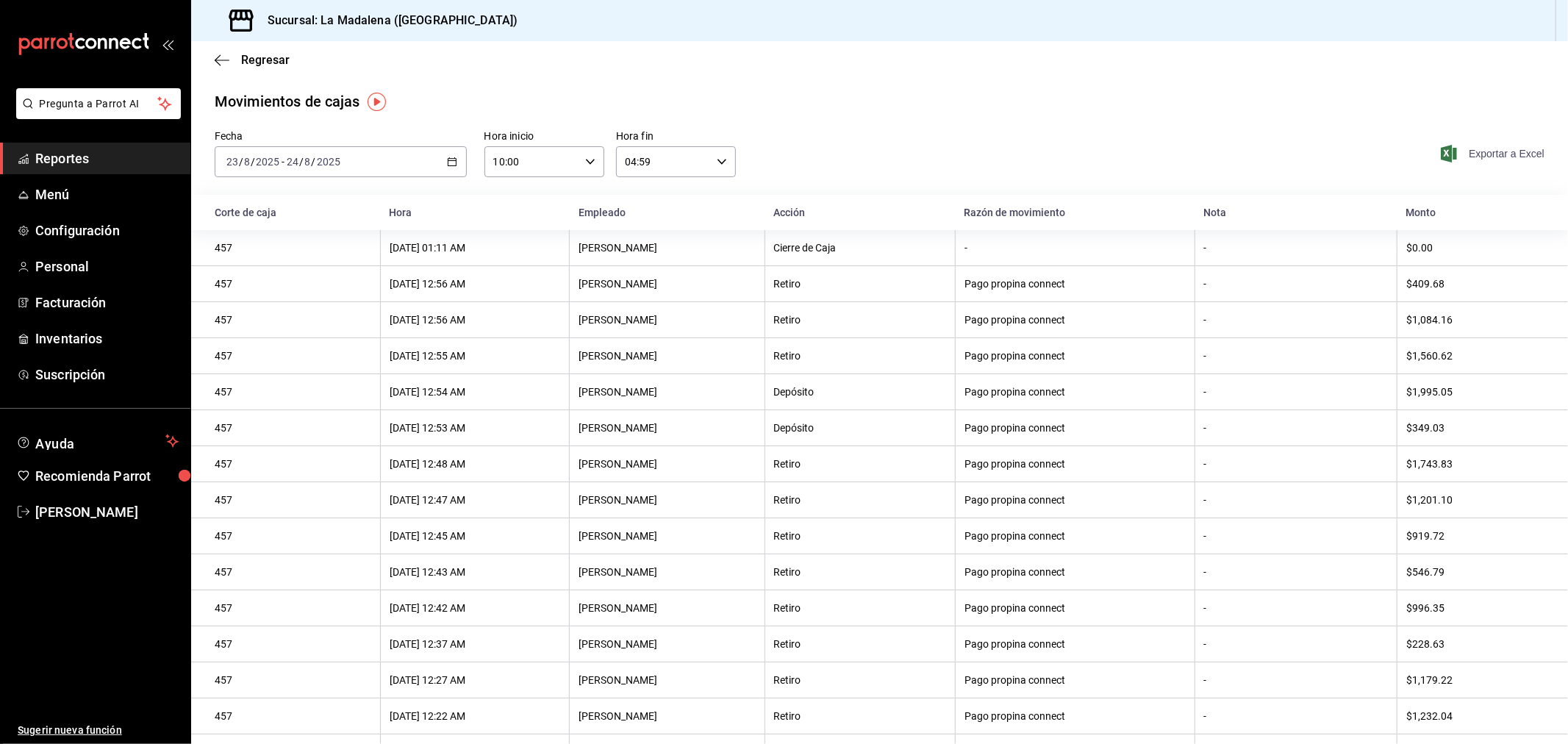
click at [1472, 153] on span "Exportar a Excel" at bounding box center [1494, 154] width 101 height 18
click at [447, 163] on icon "button" at bounding box center [452, 162] width 10 height 10
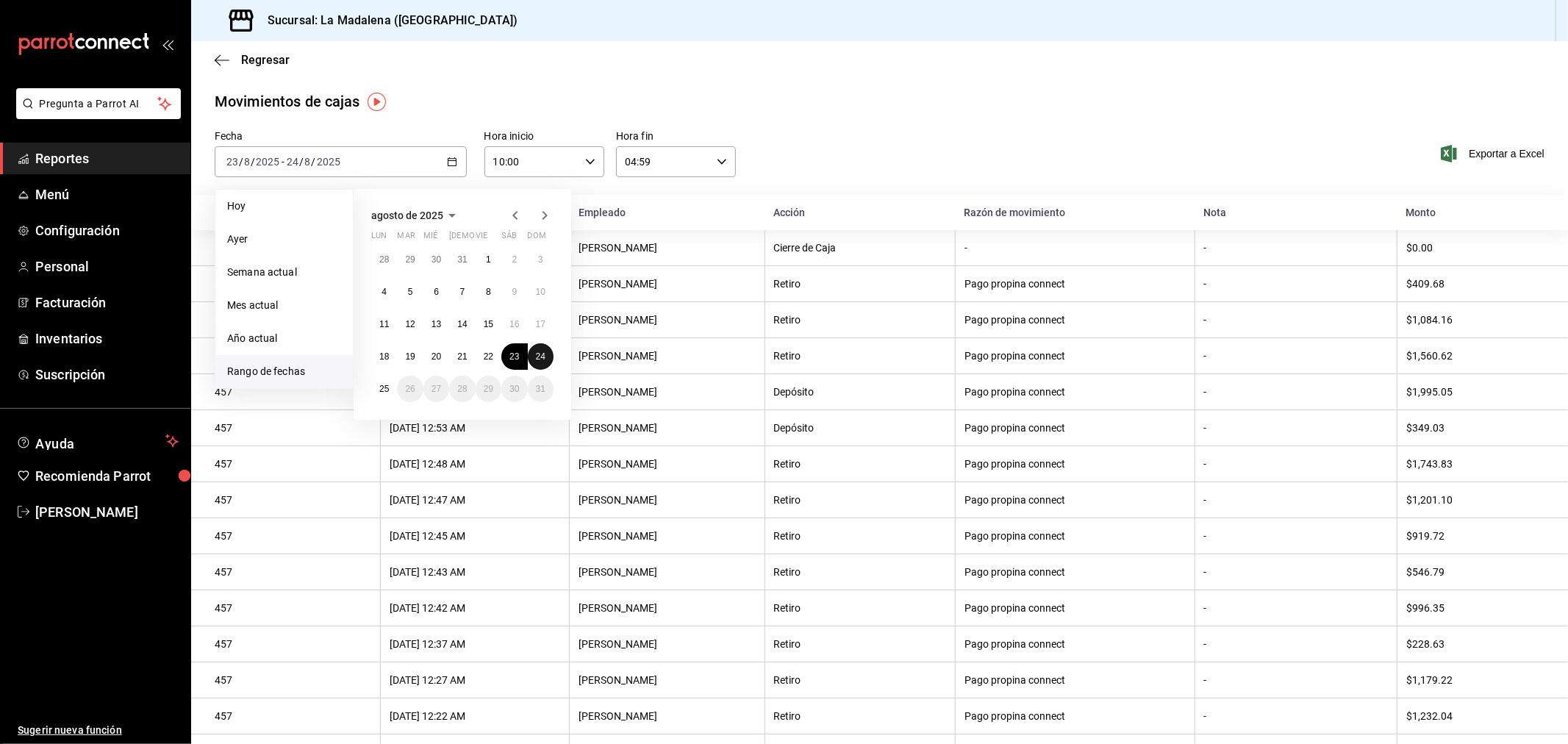
click at [539, 354] on abbr "24" at bounding box center [541, 356] width 10 height 10
click at [389, 390] on button "25" at bounding box center [384, 388] width 26 height 26
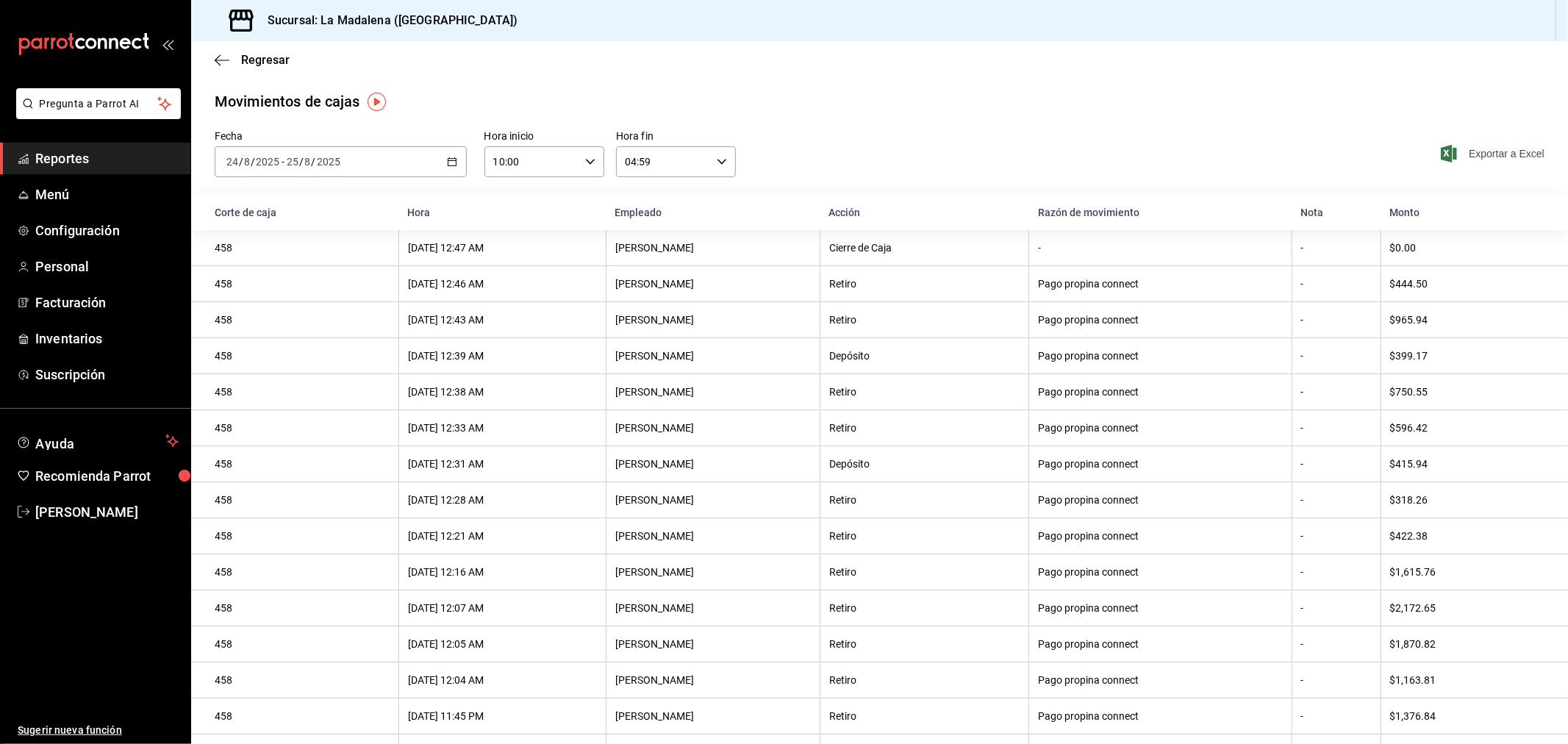
click at [1469, 151] on span "Exportar a Excel" at bounding box center [1494, 154] width 101 height 18
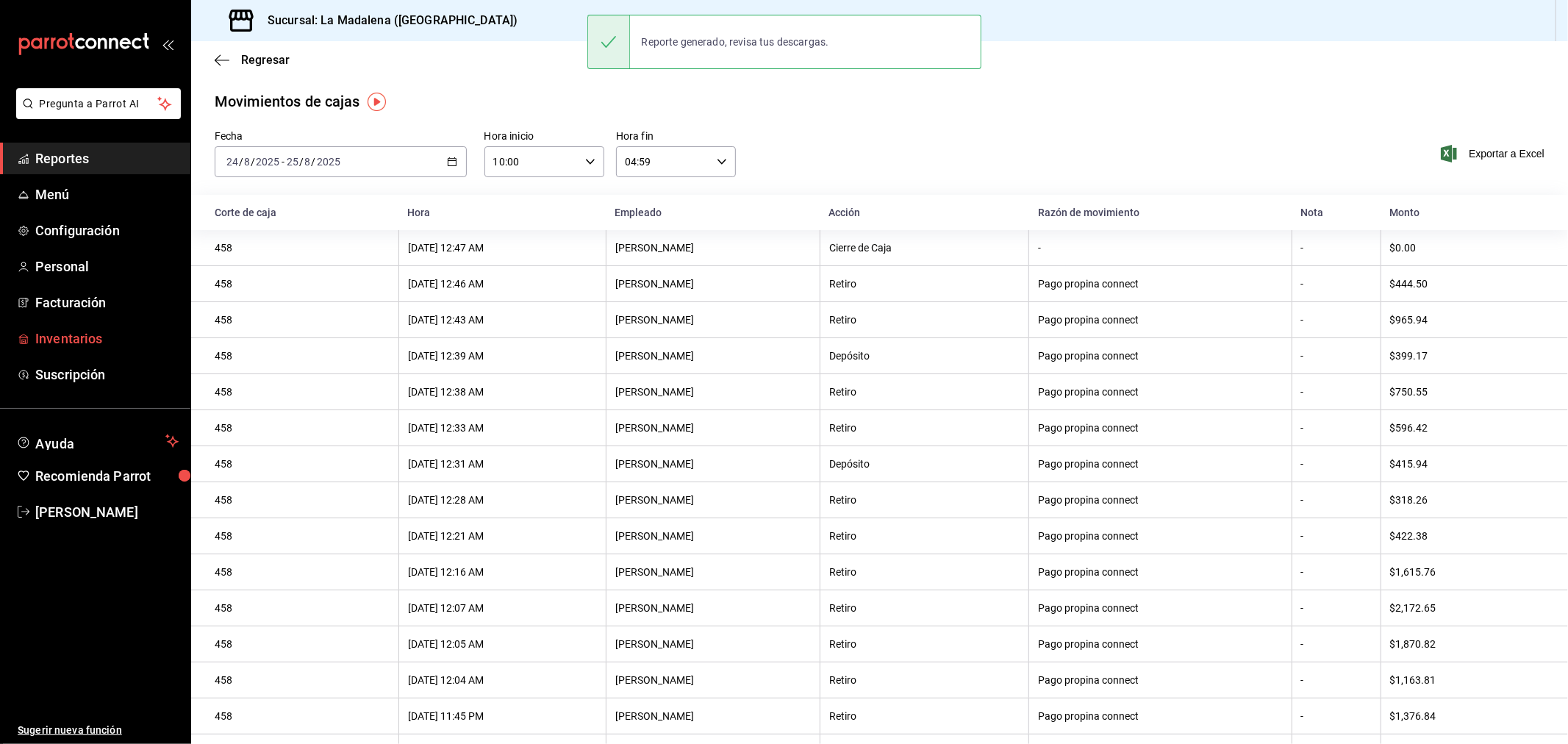
click at [57, 329] on span "Inventarios" at bounding box center [107, 338] width 143 height 20
